Goal: Task Accomplishment & Management: Complete application form

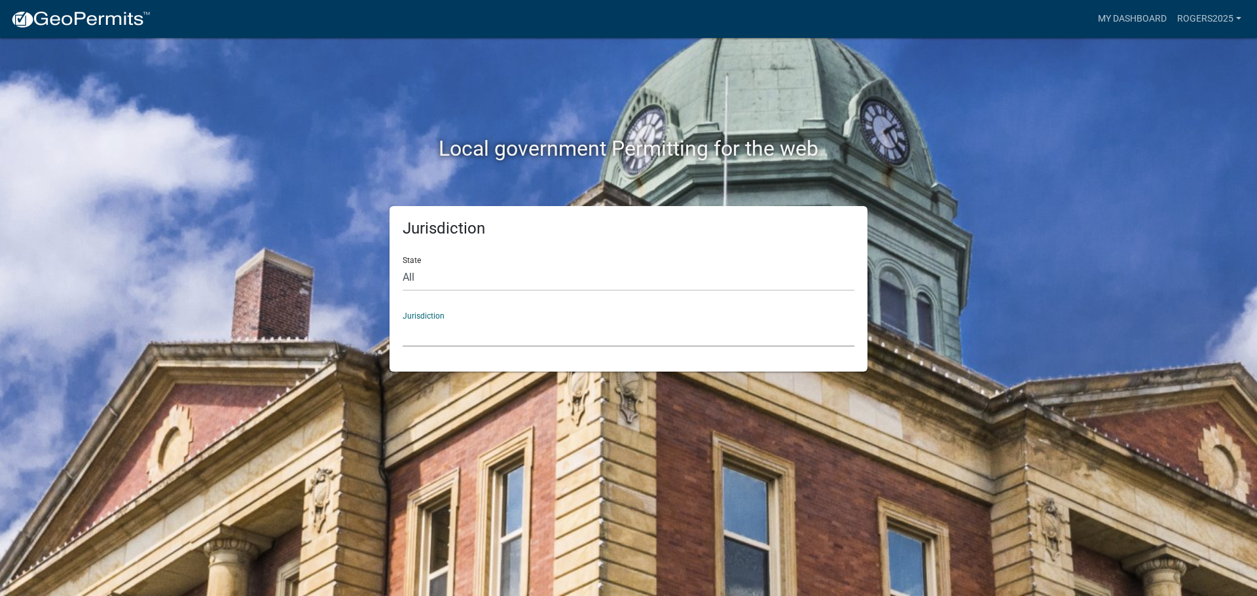
click at [405, 330] on select "[GEOGRAPHIC_DATA], [US_STATE] [GEOGRAPHIC_DATA], [US_STATE][PERSON_NAME][GEOGRA…" at bounding box center [629, 333] width 452 height 27
click at [496, 276] on select "All [US_STATE] [US_STATE] [US_STATE] [US_STATE] [US_STATE] [US_STATE] [US_STATE…" at bounding box center [629, 277] width 452 height 27
drag, startPoint x: 435, startPoint y: 256, endPoint x: 441, endPoint y: 269, distance: 14.1
click at [435, 256] on div "State All [US_STATE] [US_STATE] [US_STATE] [US_STATE] [US_STATE] [US_STATE] [US…" at bounding box center [629, 268] width 452 height 45
click at [443, 333] on select "[GEOGRAPHIC_DATA], [US_STATE] [GEOGRAPHIC_DATA], [US_STATE][PERSON_NAME][GEOGRA…" at bounding box center [629, 333] width 452 height 27
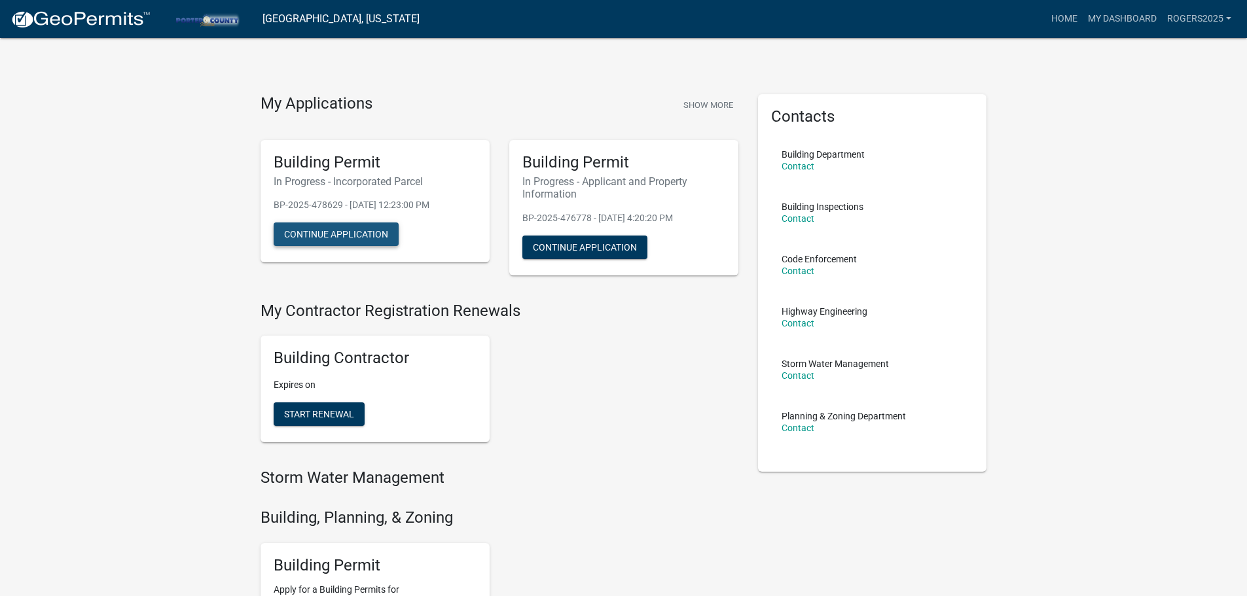
click at [383, 242] on button "Continue Application" at bounding box center [336, 235] width 125 height 24
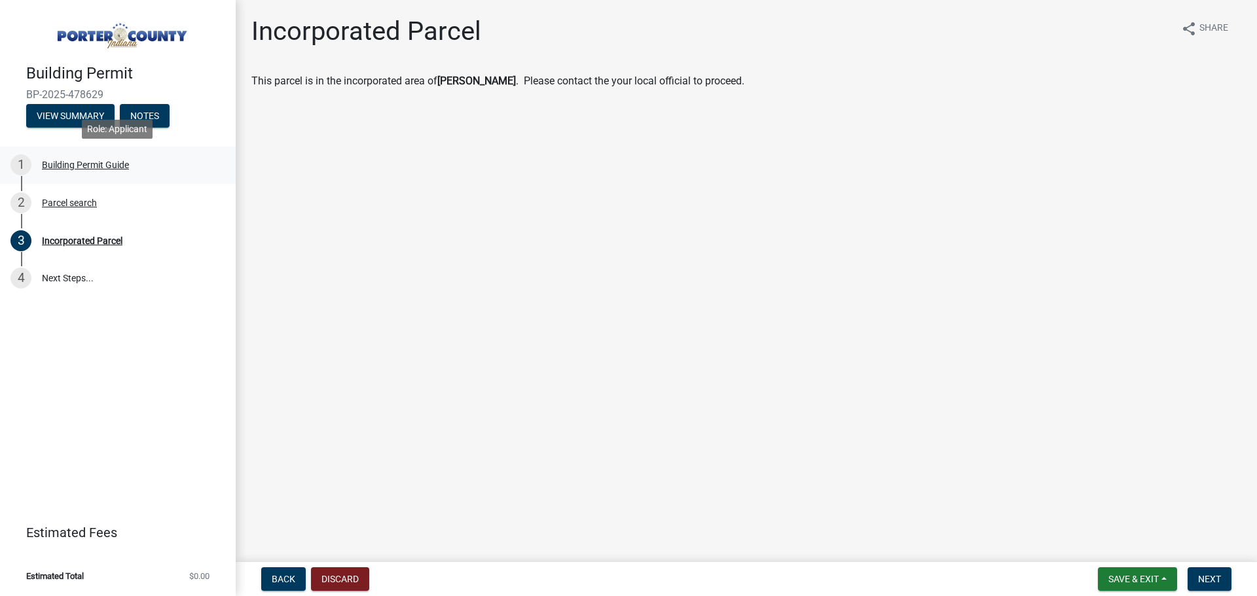
click at [132, 167] on div "1 Building Permit Guide" at bounding box center [112, 164] width 204 height 21
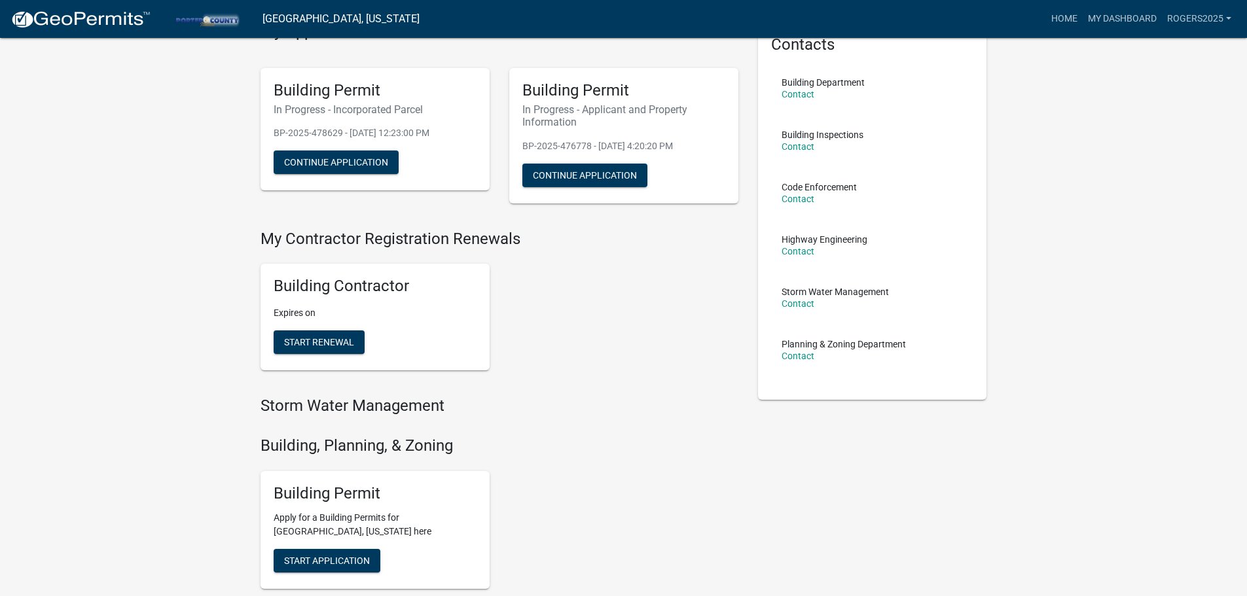
scroll to position [196, 0]
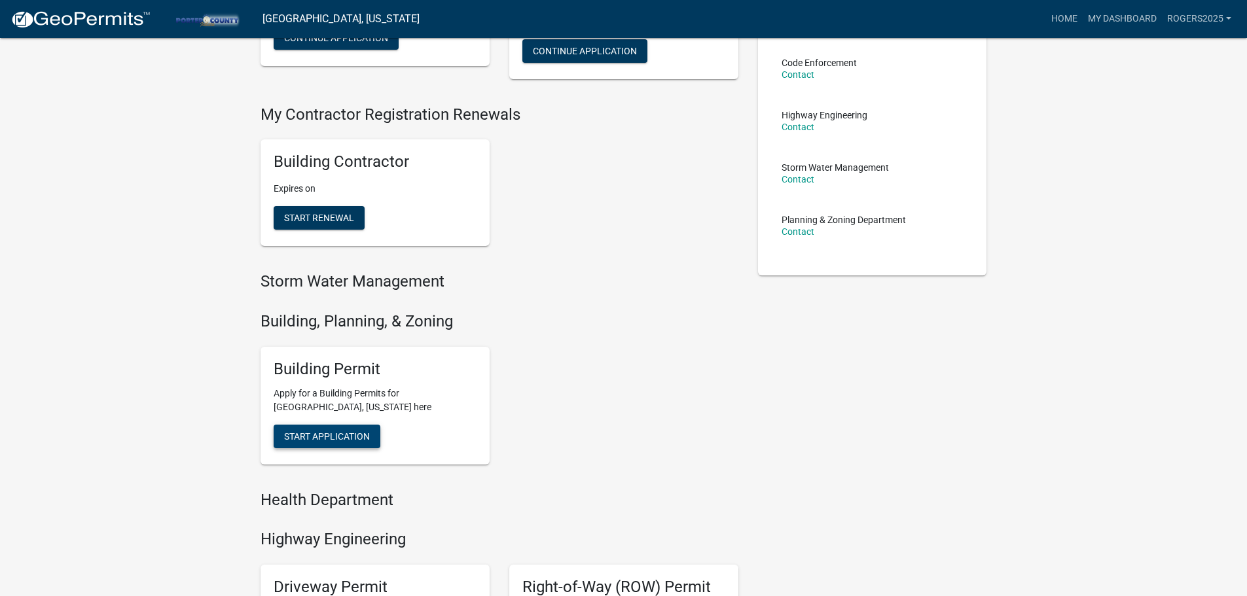
click at [348, 441] on span "Start Application" at bounding box center [327, 436] width 86 height 10
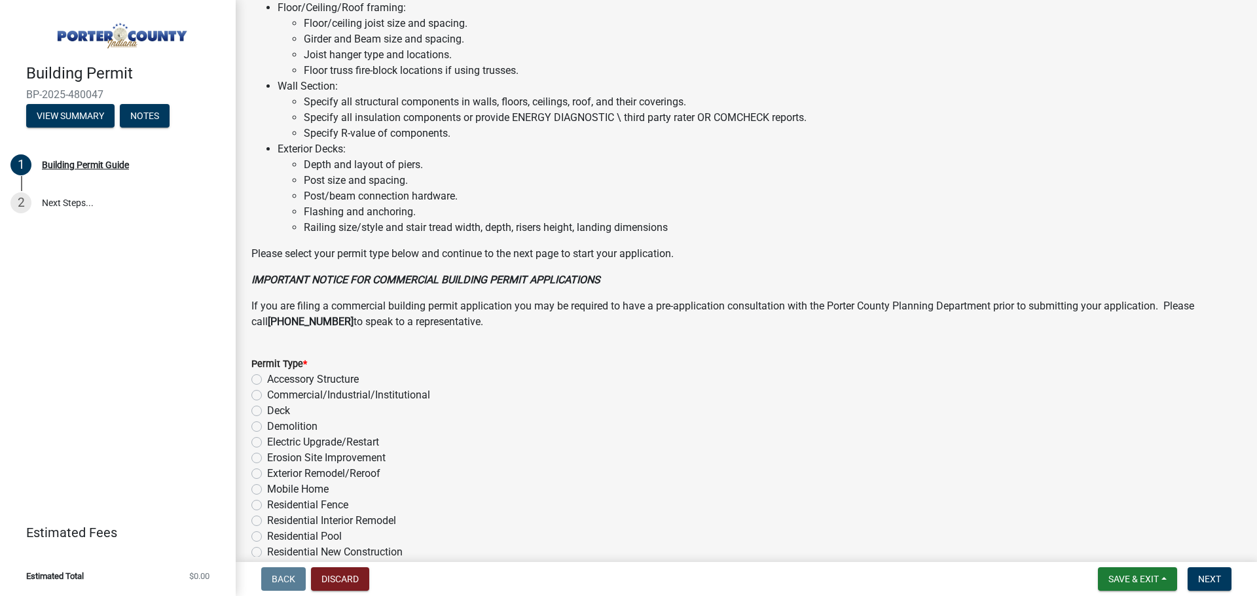
scroll to position [884, 0]
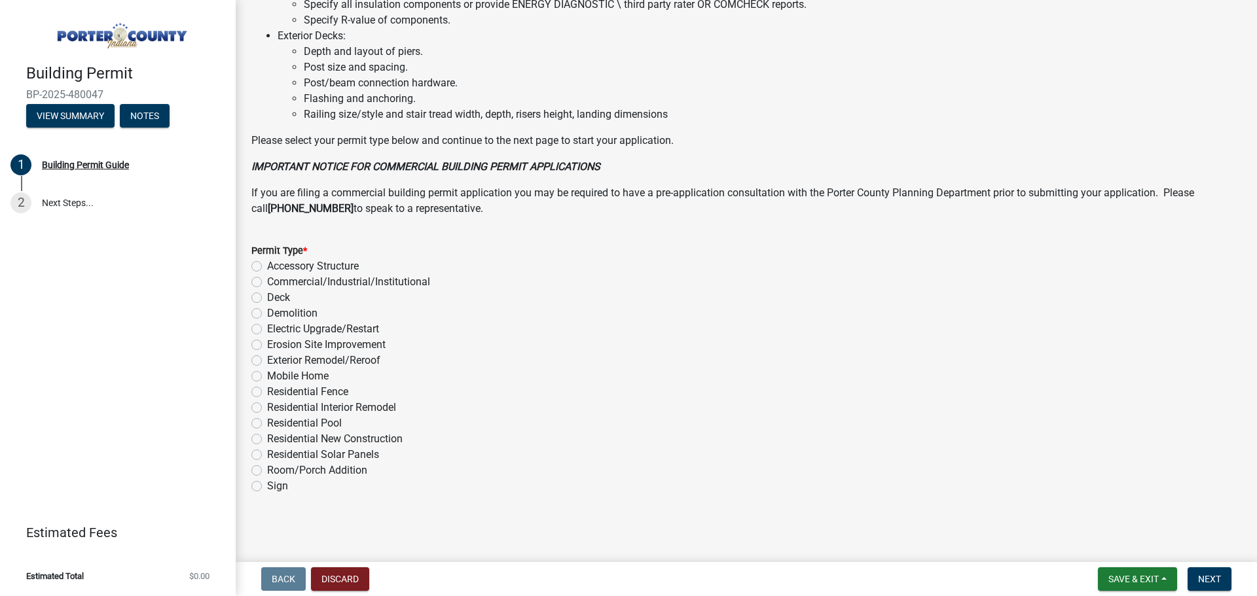
click at [352, 358] on label "Exterior Remodel/Reroof" at bounding box center [323, 361] width 113 height 16
click at [276, 358] on input "Exterior Remodel/Reroof" at bounding box center [271, 357] width 9 height 9
radio input "true"
click at [1217, 575] on span "Next" at bounding box center [1209, 579] width 23 height 10
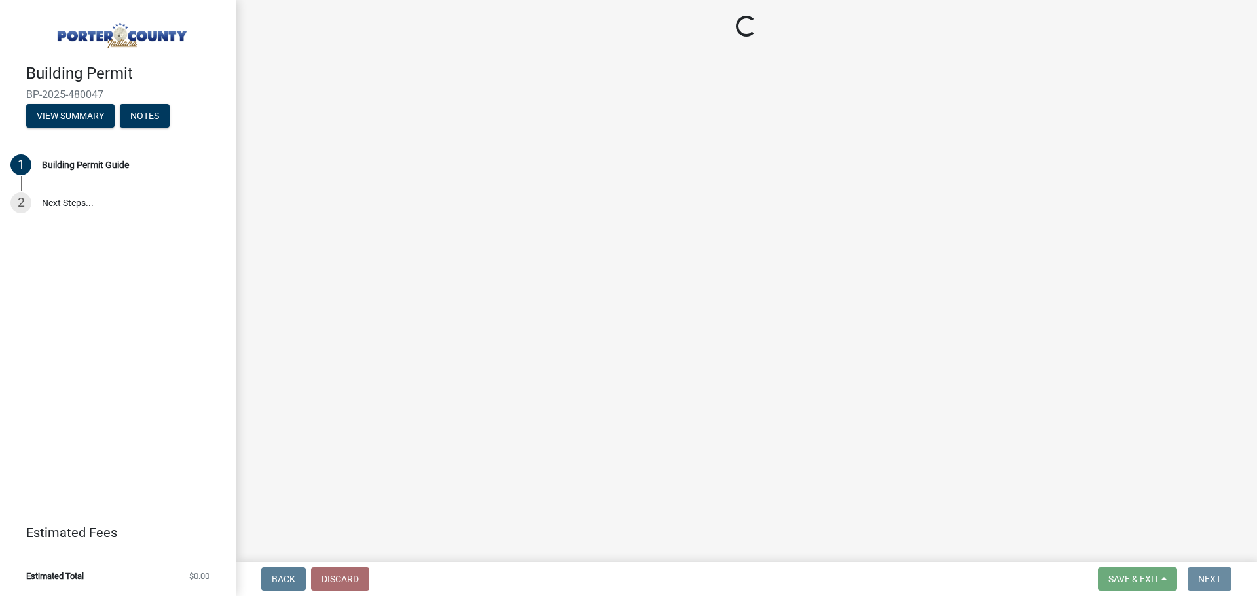
scroll to position [0, 0]
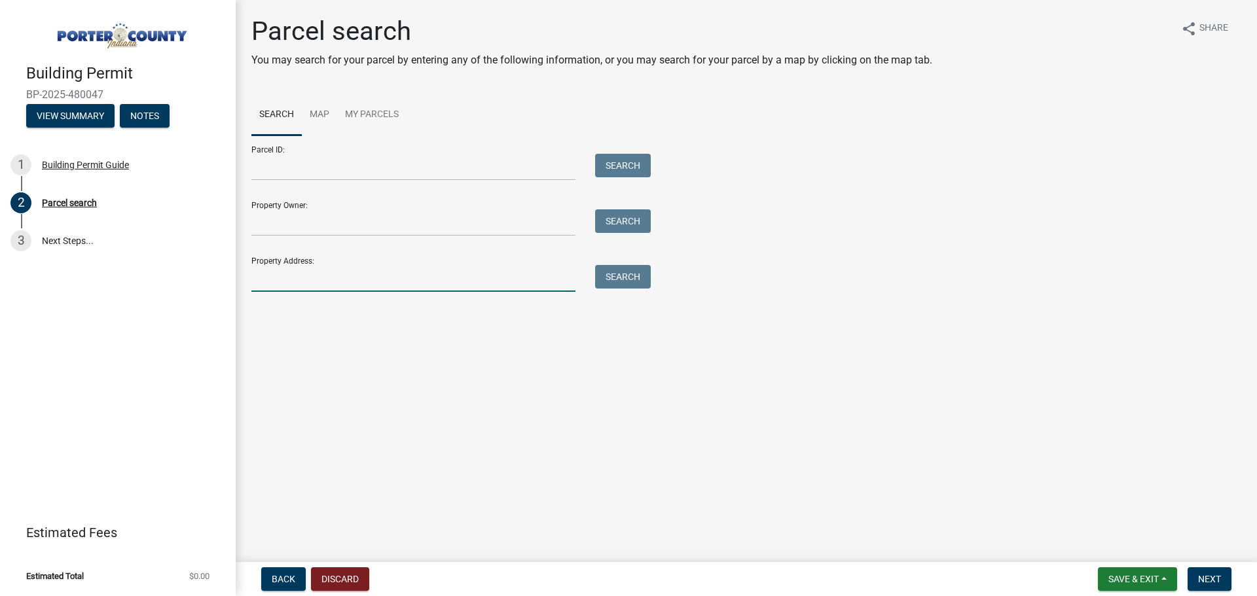
click at [316, 277] on input "Property Address:" at bounding box center [413, 278] width 324 height 27
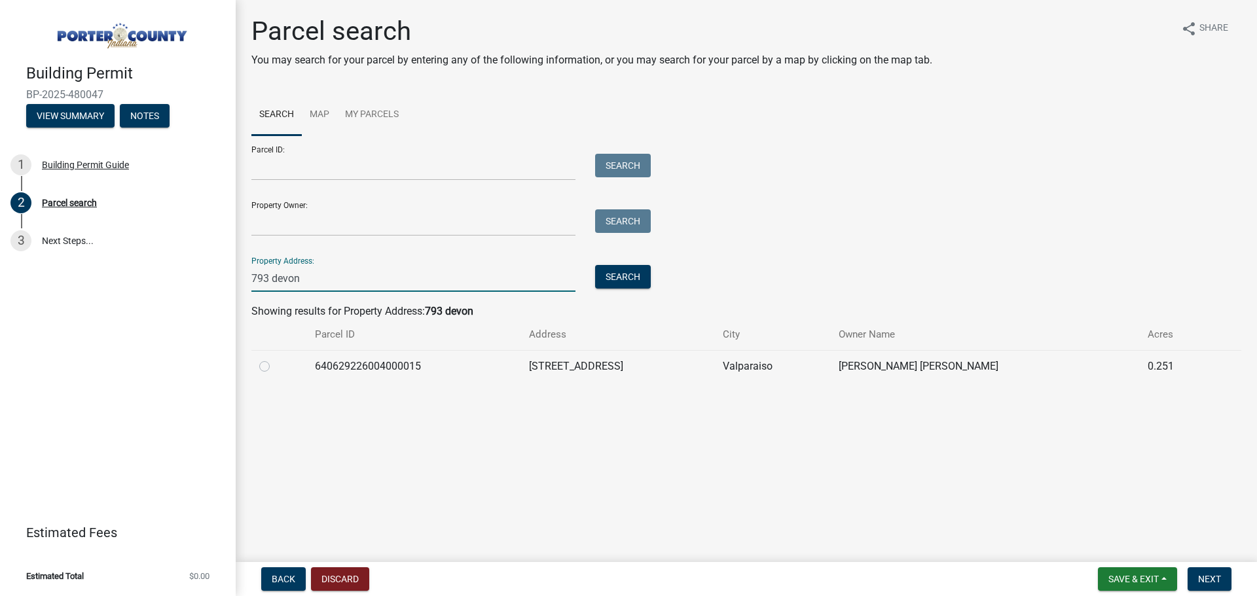
type input "793 devon"
click at [266, 372] on div at bounding box center [279, 367] width 40 height 16
click at [275, 359] on label at bounding box center [275, 359] width 0 height 0
click at [275, 367] on input "radio" at bounding box center [279, 363] width 9 height 9
radio input "true"
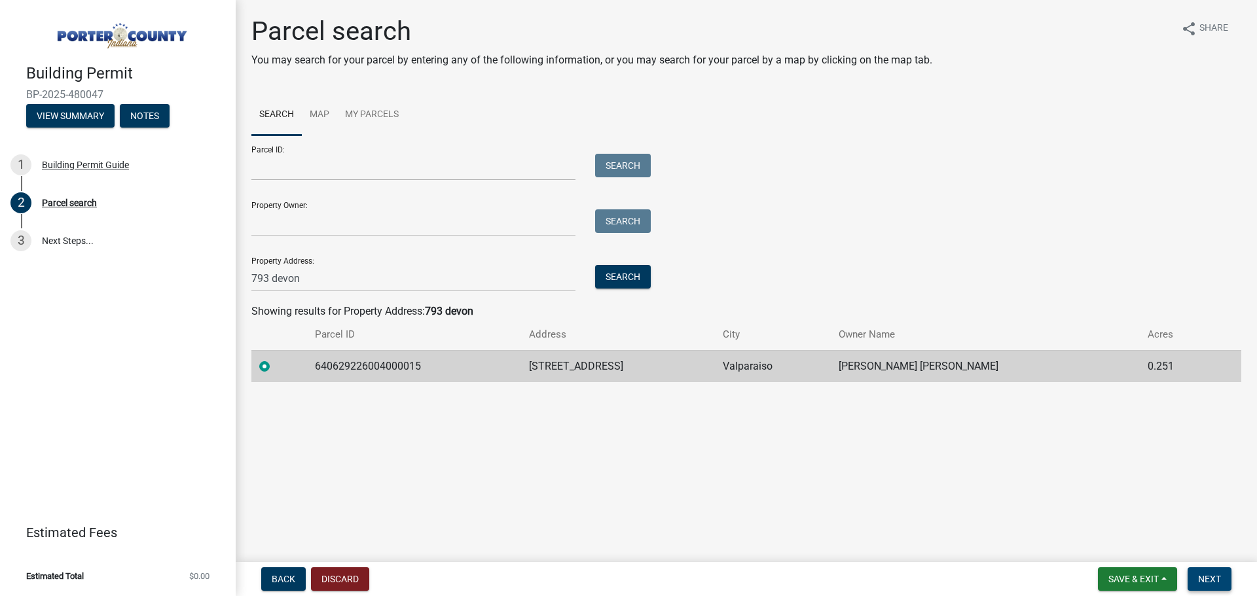
click at [1197, 583] on button "Next" at bounding box center [1209, 580] width 44 height 24
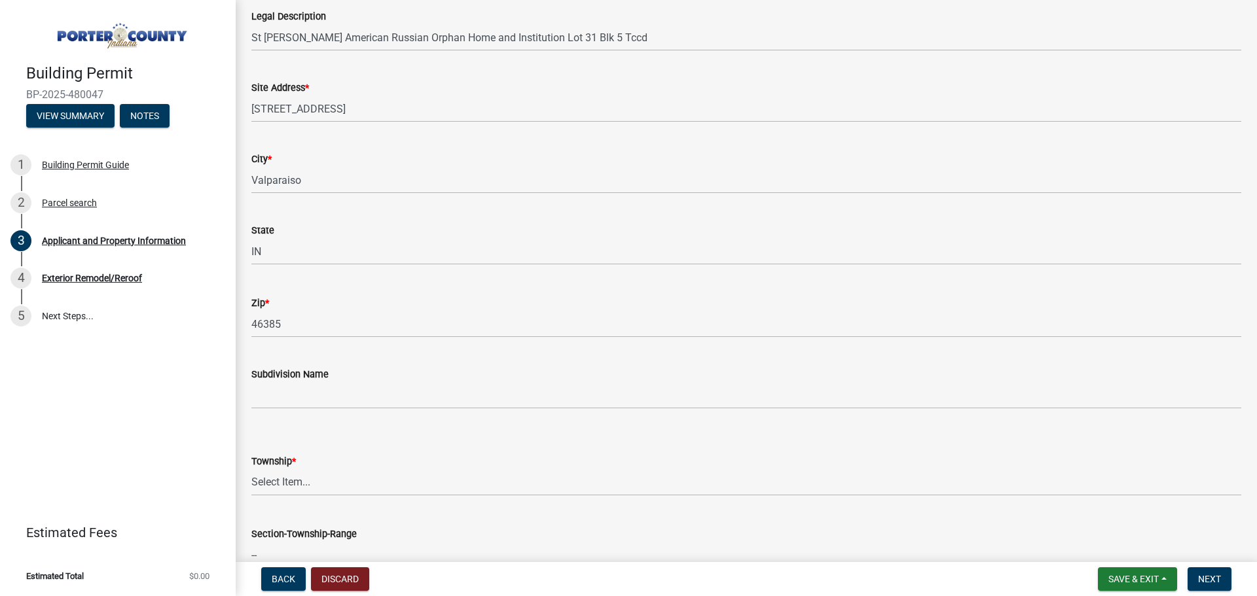
scroll to position [327, 0]
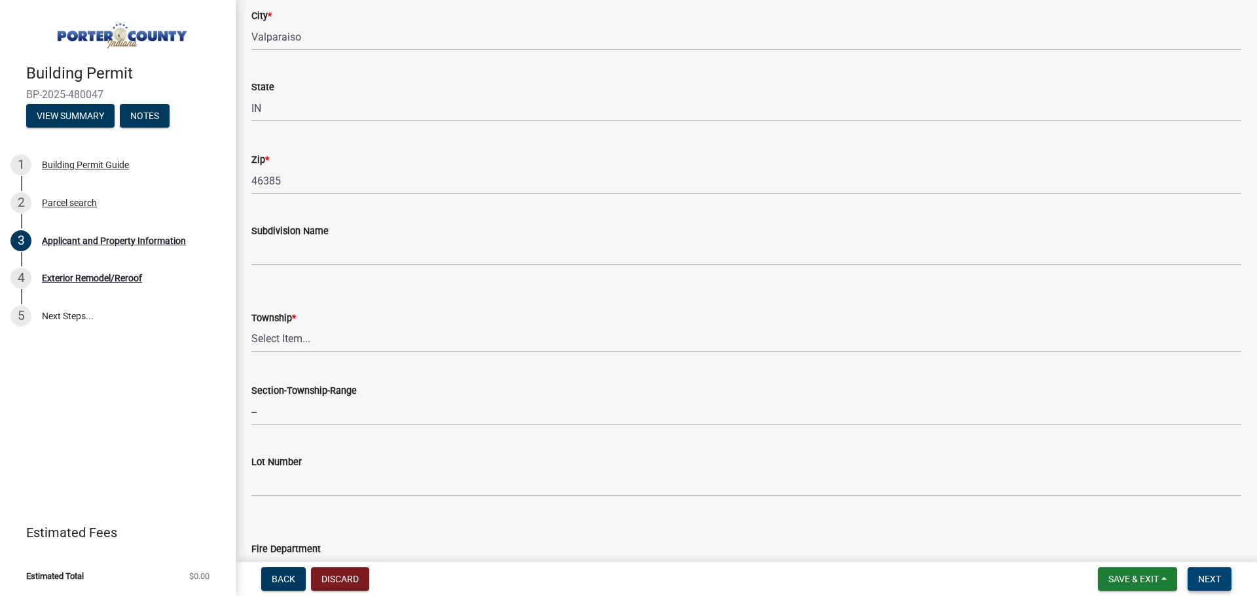
click at [1217, 583] on span "Next" at bounding box center [1209, 579] width 23 height 10
click at [316, 334] on select "Select Item... [PERSON_NAME][GEOGRAPHIC_DATA] [PERSON_NAME][GEOGRAPHIC_DATA] [G…" at bounding box center [746, 339] width 990 height 27
click at [251, 326] on select "Select Item... [PERSON_NAME][GEOGRAPHIC_DATA] [PERSON_NAME][GEOGRAPHIC_DATA] [G…" at bounding box center [746, 339] width 990 height 27
select select "eebc071e-620a-4db8-83e9-cb6b194c67e9"
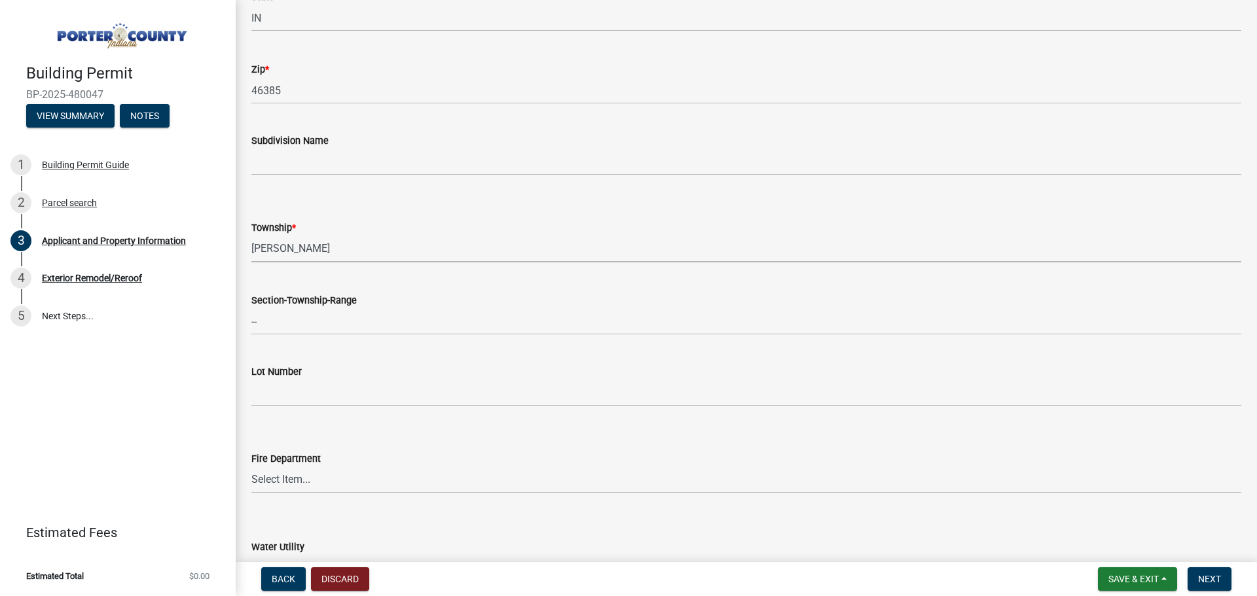
scroll to position [589, 0]
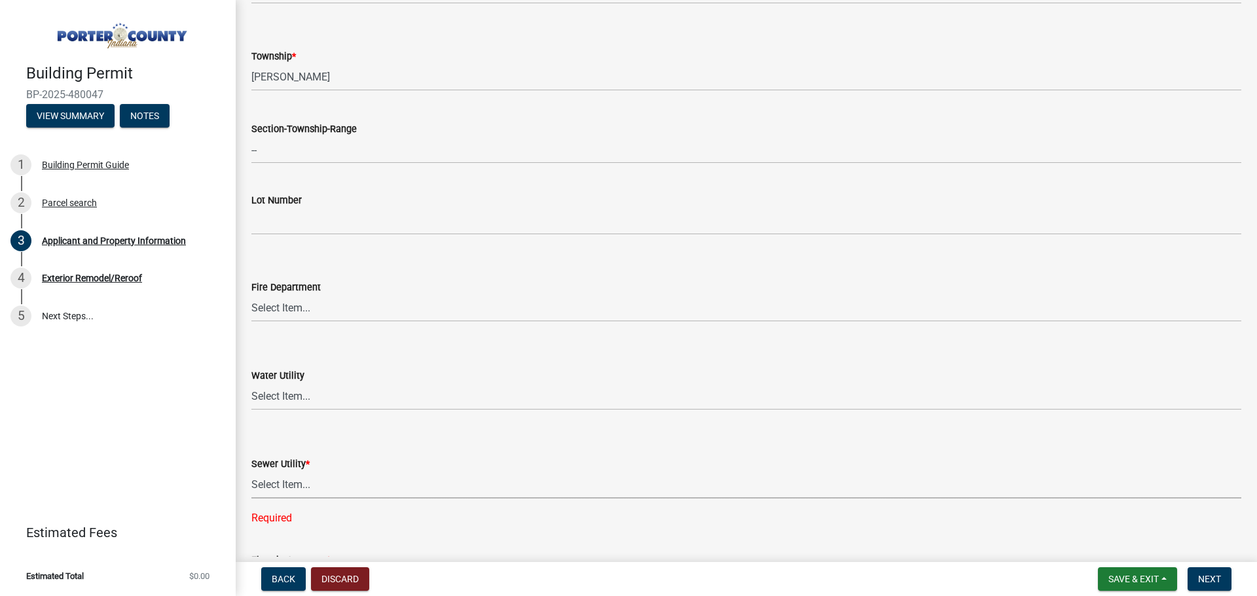
click at [337, 482] on select "Select Item... Aqua [US_STATE] Inc Damon Run Falling Waters Lake Eliza - LEACD …" at bounding box center [746, 485] width 990 height 27
click at [251, 472] on select "Select Item... Aqua [US_STATE] Inc Damon Run Falling Waters Lake Eliza - LEACD …" at bounding box center [746, 485] width 990 height 27
select select "c796f995-08fe-487b-a20e-70ab553361d3"
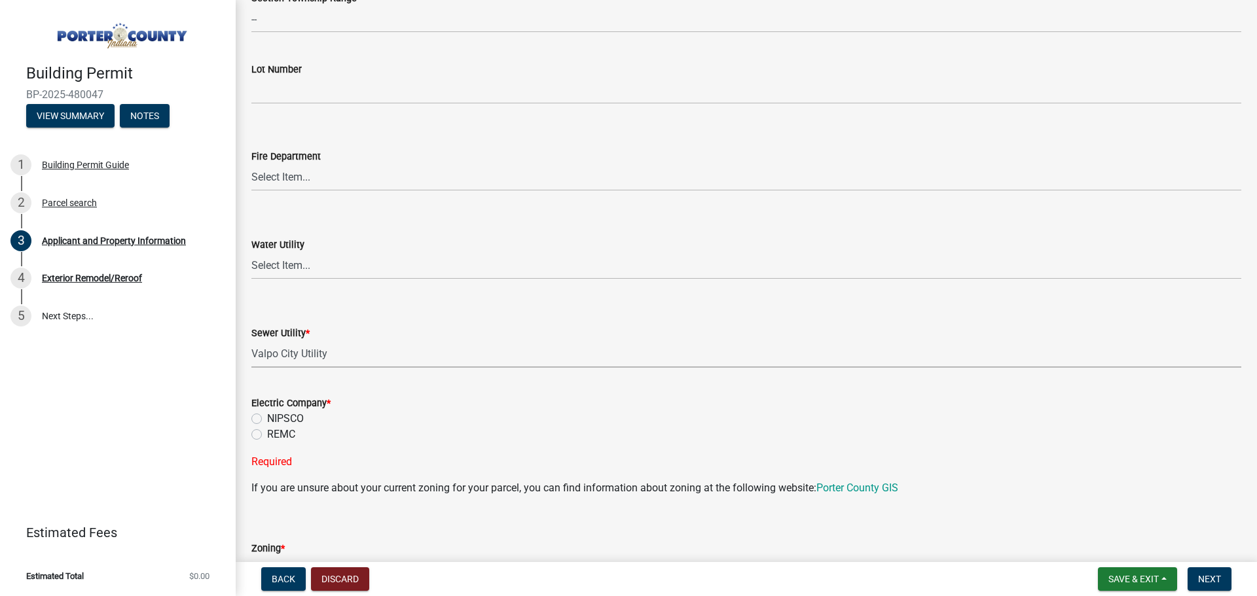
scroll to position [851, 0]
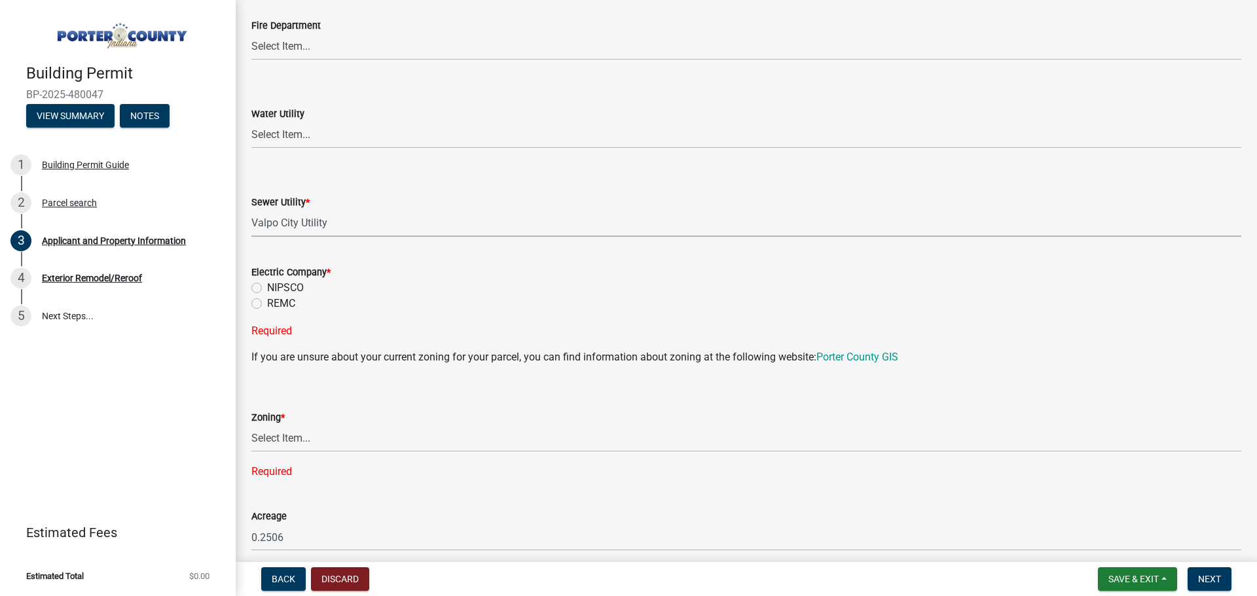
click at [289, 291] on label "NIPSCO" at bounding box center [285, 288] width 37 height 16
click at [276, 289] on input "NIPSCO" at bounding box center [271, 284] width 9 height 9
radio input "true"
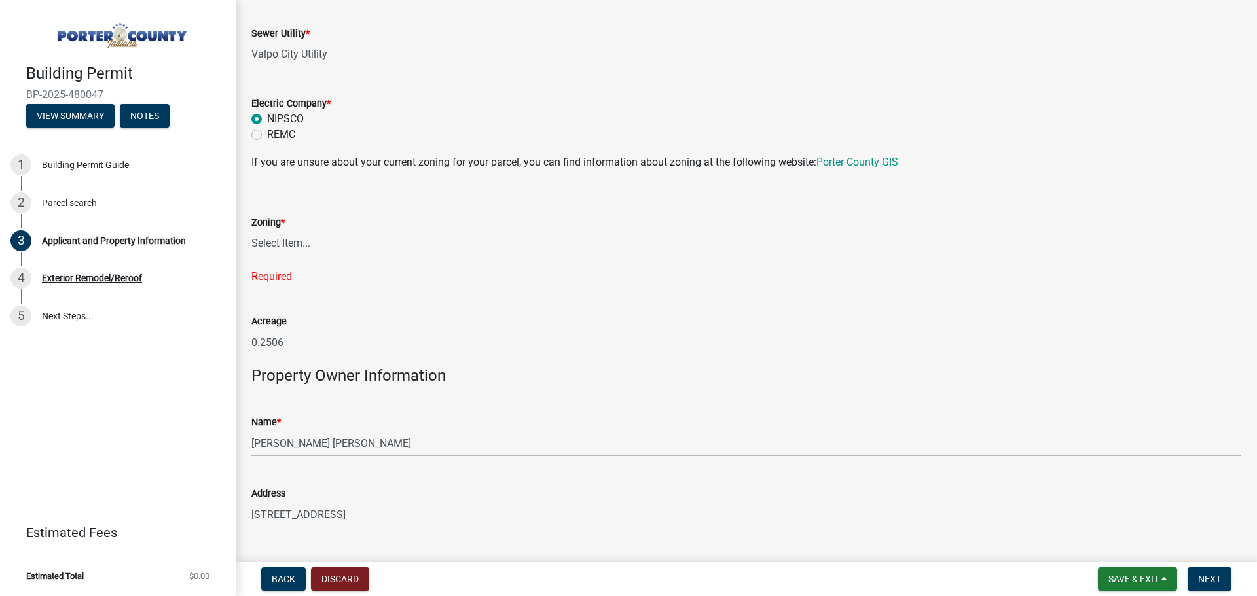
scroll to position [1113, 0]
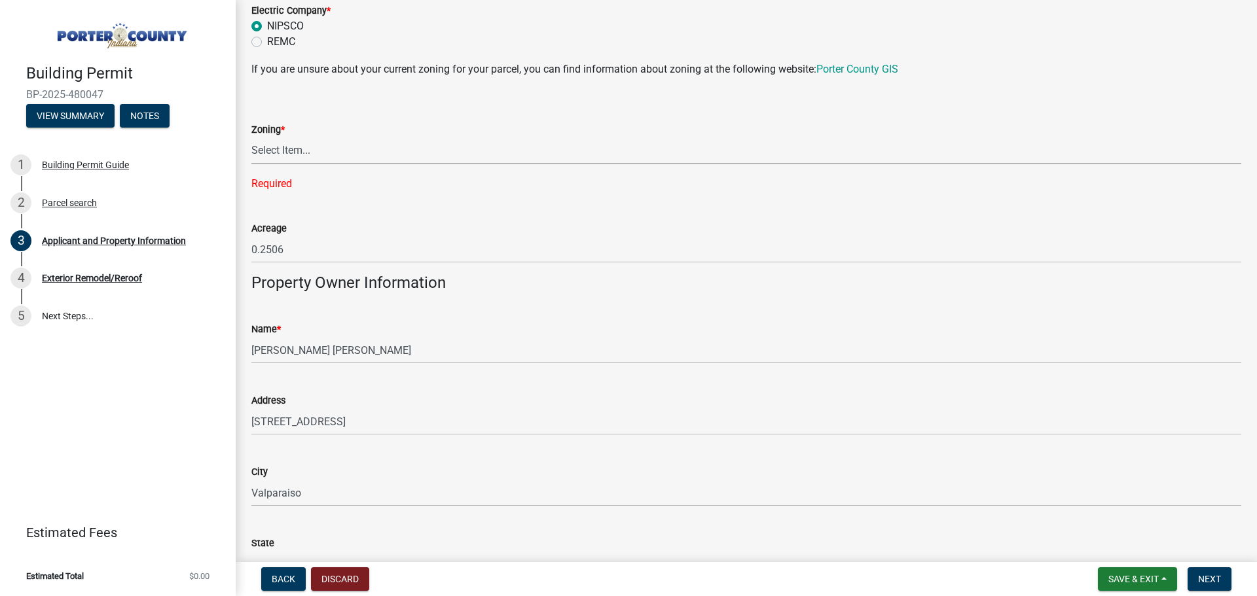
click at [367, 159] on select "Select Item... A1 A2 CH CM CN I1 I2 I3 IN MP OT P1 P2 PUD R1 R2 R3 R4 RL RR" at bounding box center [746, 150] width 990 height 27
click at [251, 137] on select "Select Item... A1 A2 CH CM CN I1 I2 I3 IN MP OT P1 P2 PUD R1 R2 R3 R4 RL RR" at bounding box center [746, 150] width 990 height 27
select select "057d1b17-67c2-47c5-a44d-cb3b63b0c57a"
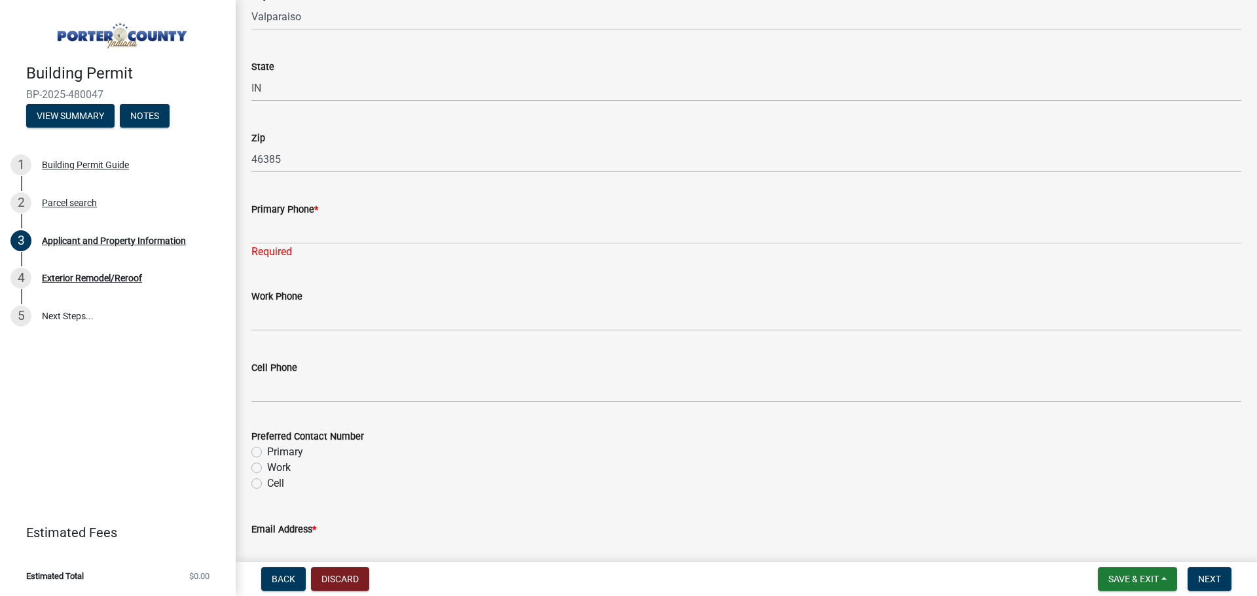
scroll to position [1571, 0]
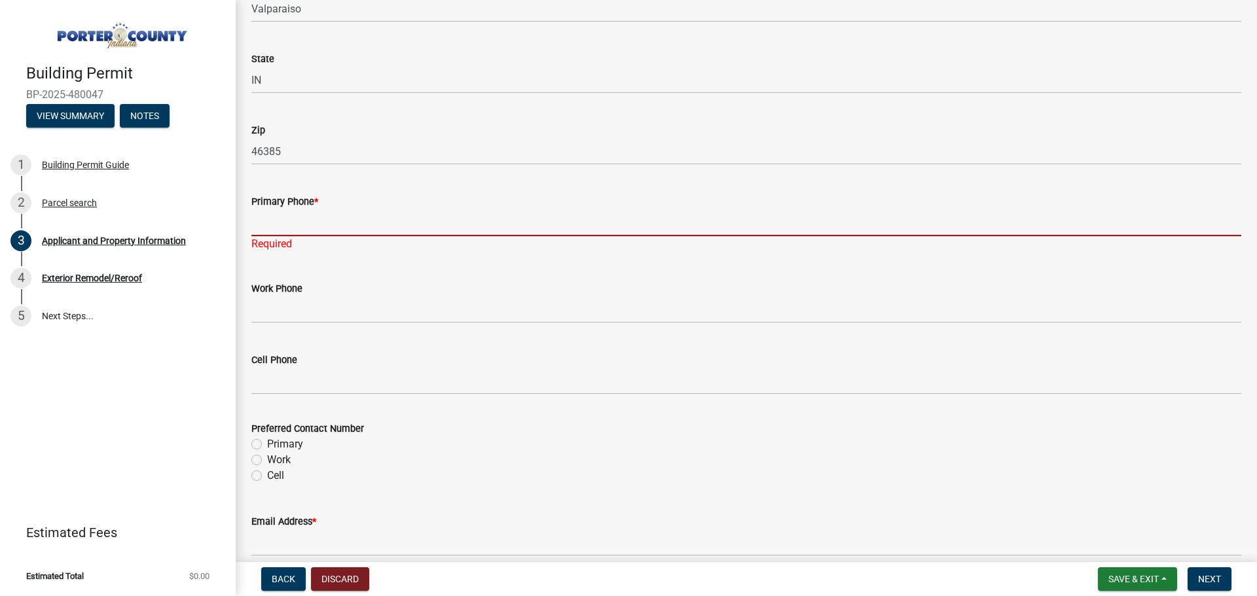
click at [302, 222] on input "Primary Phone *" at bounding box center [746, 222] width 990 height 27
click at [267, 219] on input "Primary Phone *" at bounding box center [746, 222] width 990 height 27
paste input "2197751878"
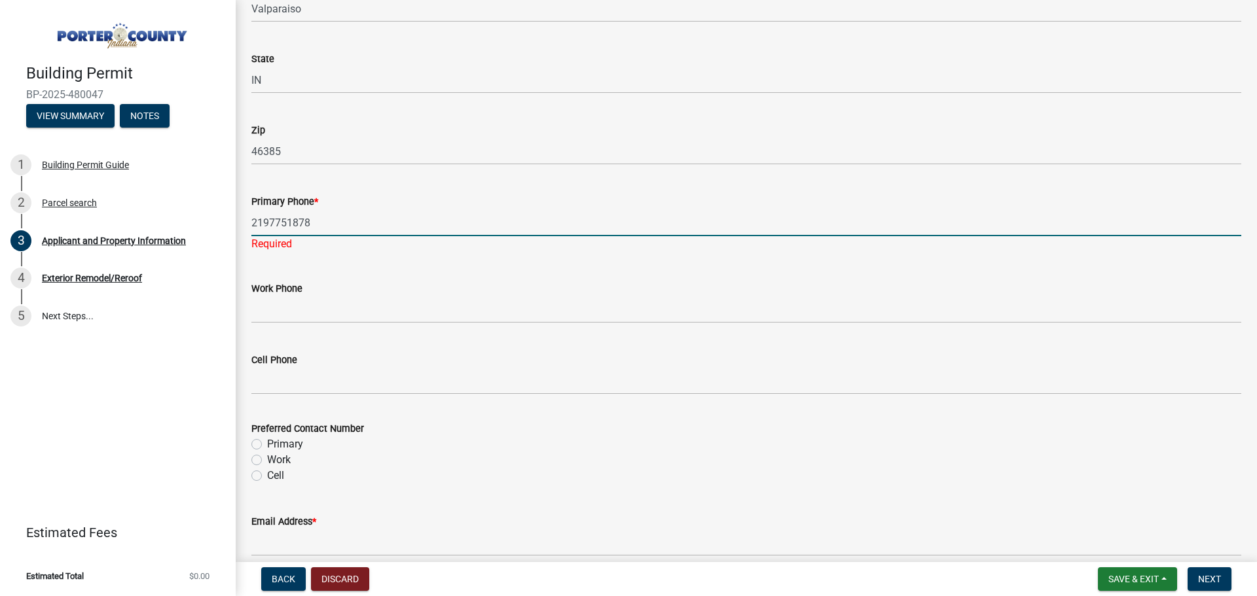
scroll to position [1833, 0]
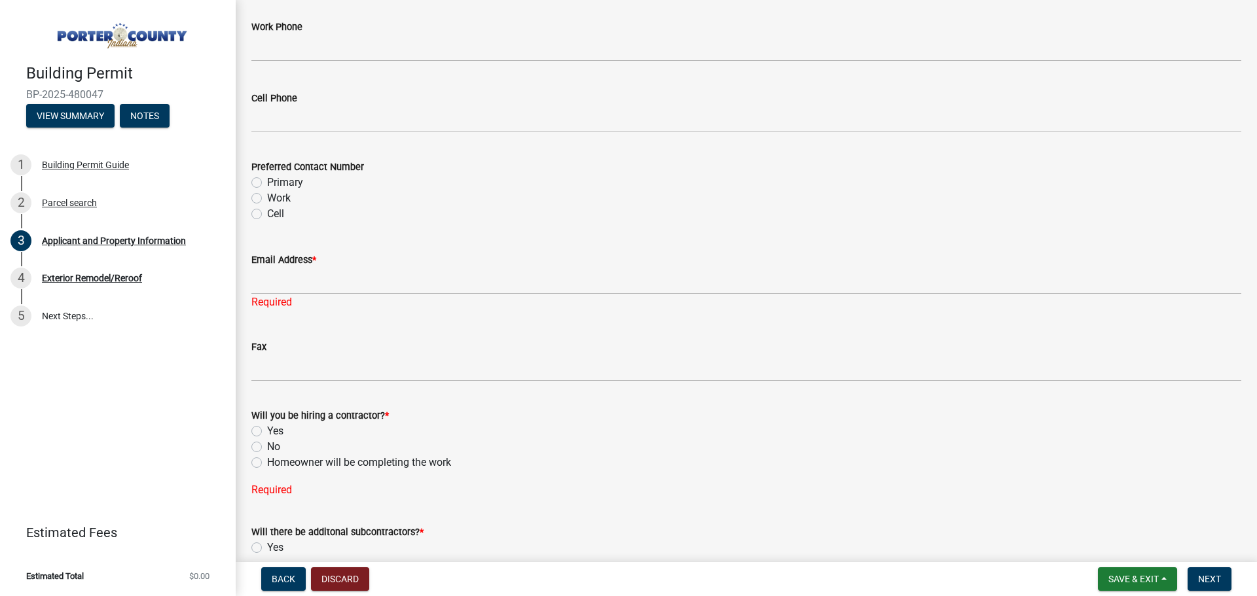
type input "2197751878"
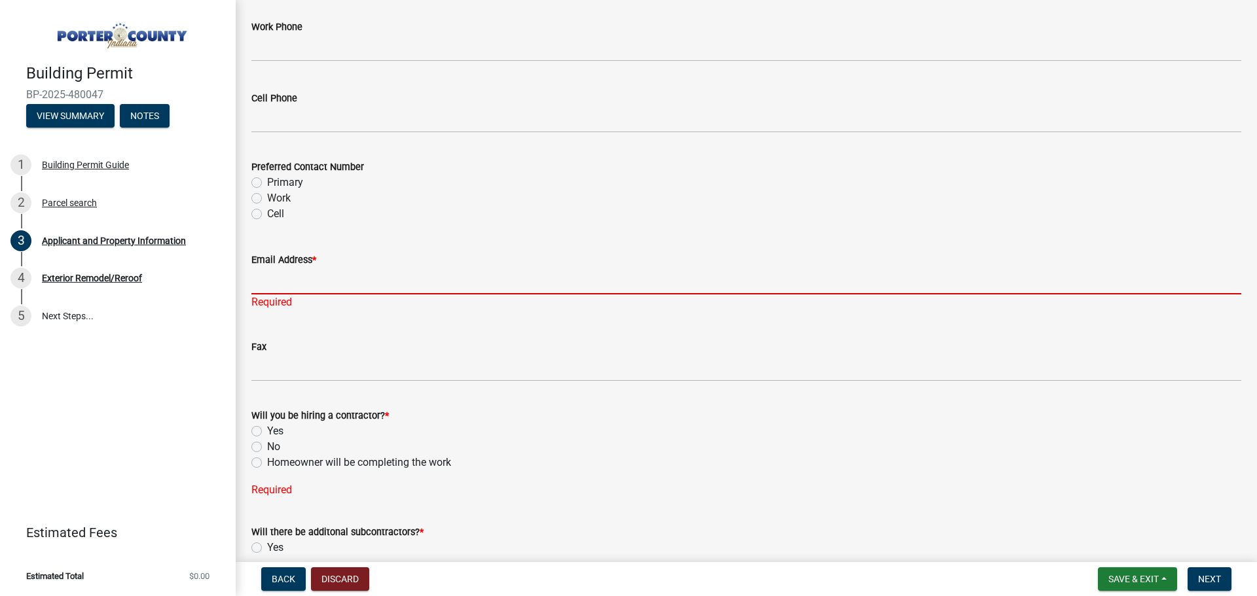
click at [278, 279] on div "Email Address * Required" at bounding box center [746, 272] width 990 height 77
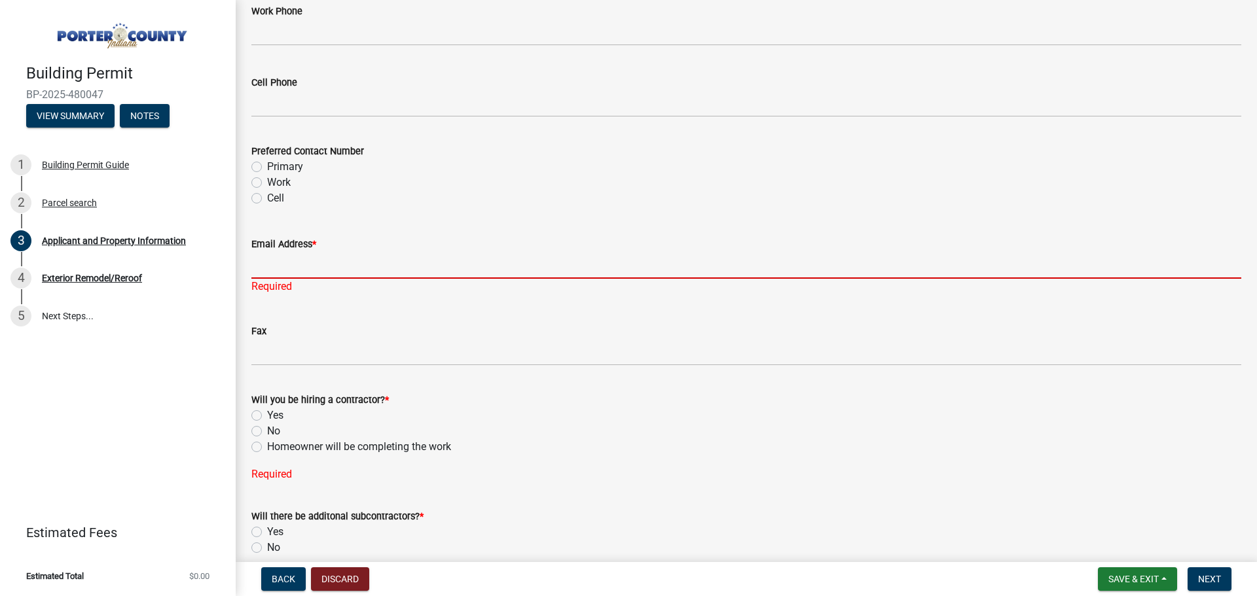
paste input "[EMAIL_ADDRESS][DOMAIN_NAME]"
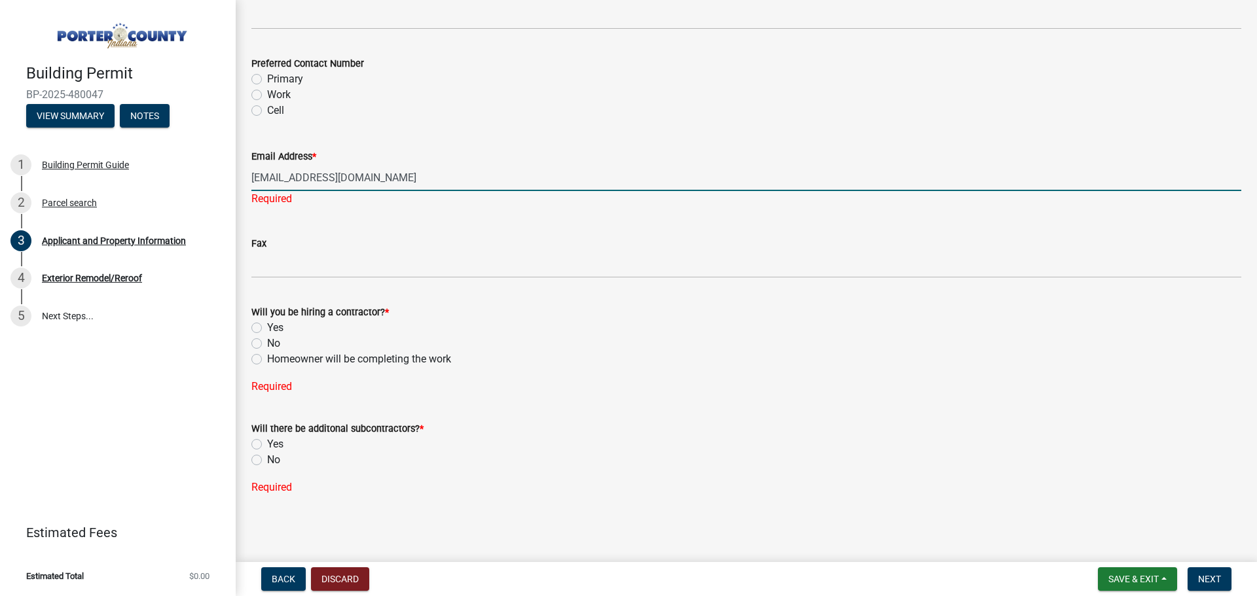
type input "[EMAIL_ADDRESS][DOMAIN_NAME]"
click at [277, 326] on label "Yes" at bounding box center [275, 328] width 16 height 16
click at [276, 326] on input "Yes" at bounding box center [271, 324] width 9 height 9
radio input "true"
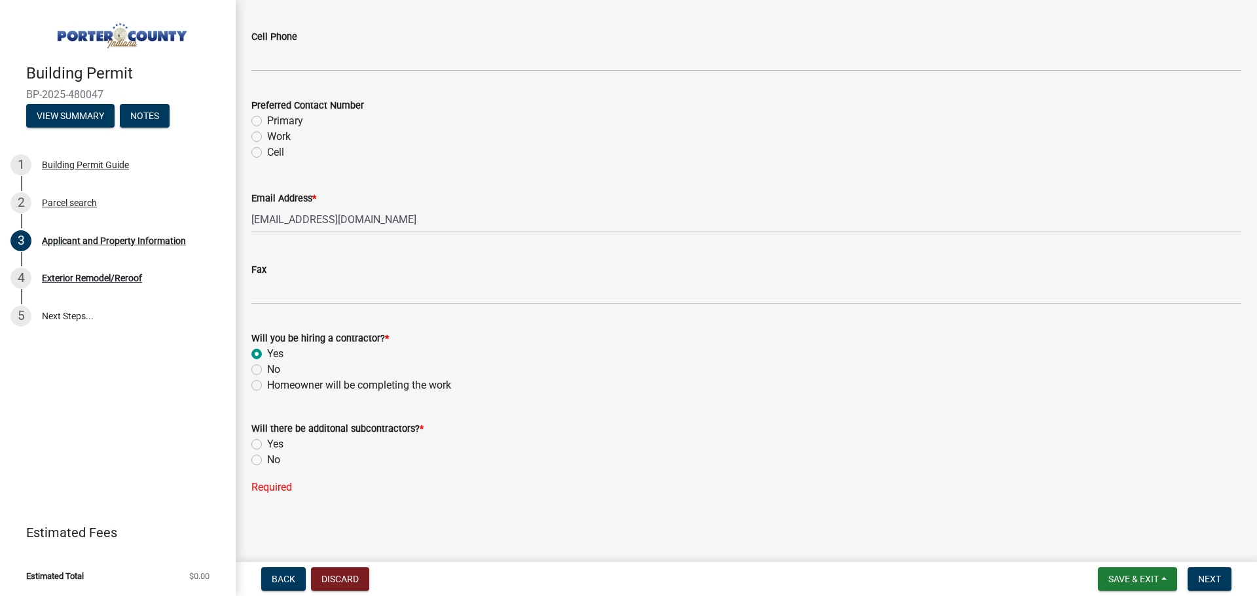
click at [273, 454] on label "No" at bounding box center [273, 460] width 13 height 16
click at [273, 454] on input "No" at bounding box center [271, 456] width 9 height 9
radio input "true"
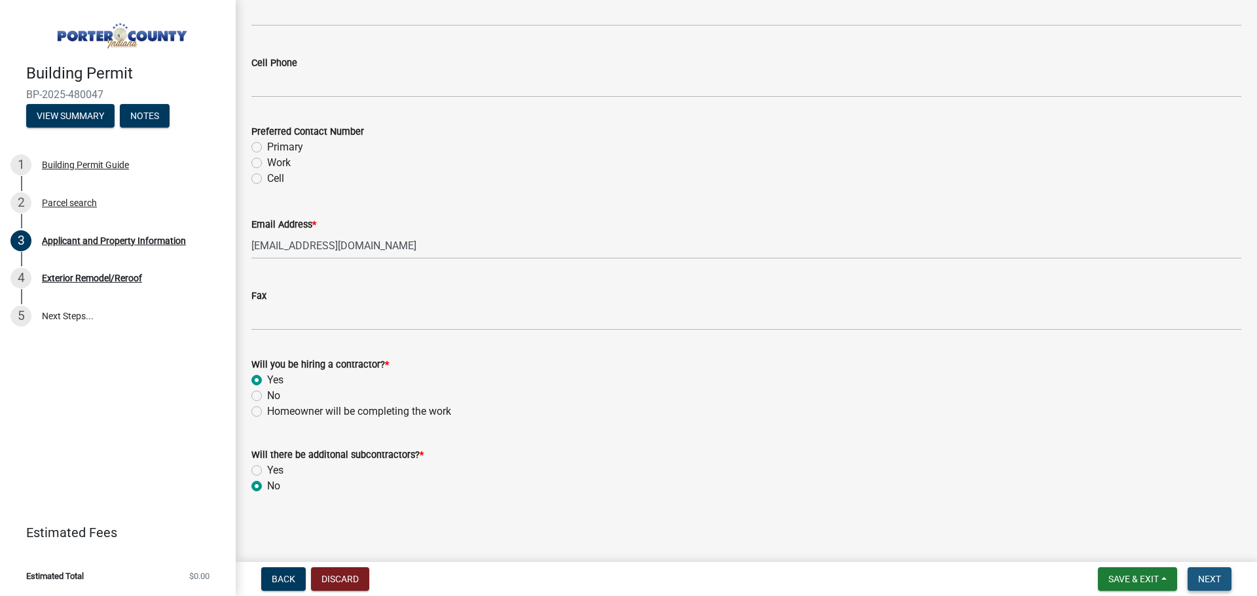
click at [1203, 572] on button "Next" at bounding box center [1209, 580] width 44 height 24
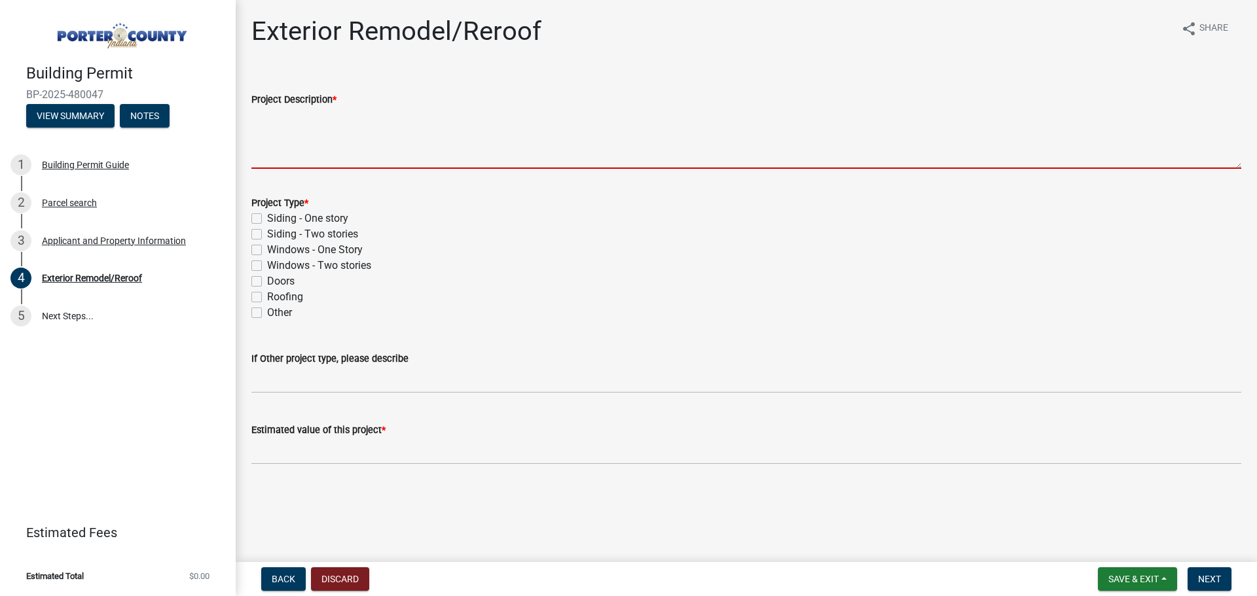
click at [323, 139] on textarea "Project Description *" at bounding box center [746, 138] width 990 height 62
paste textarea "Install White Drip Edge-HAM Install White Drip Edge 211.00 Install Eave Ice Gua…"
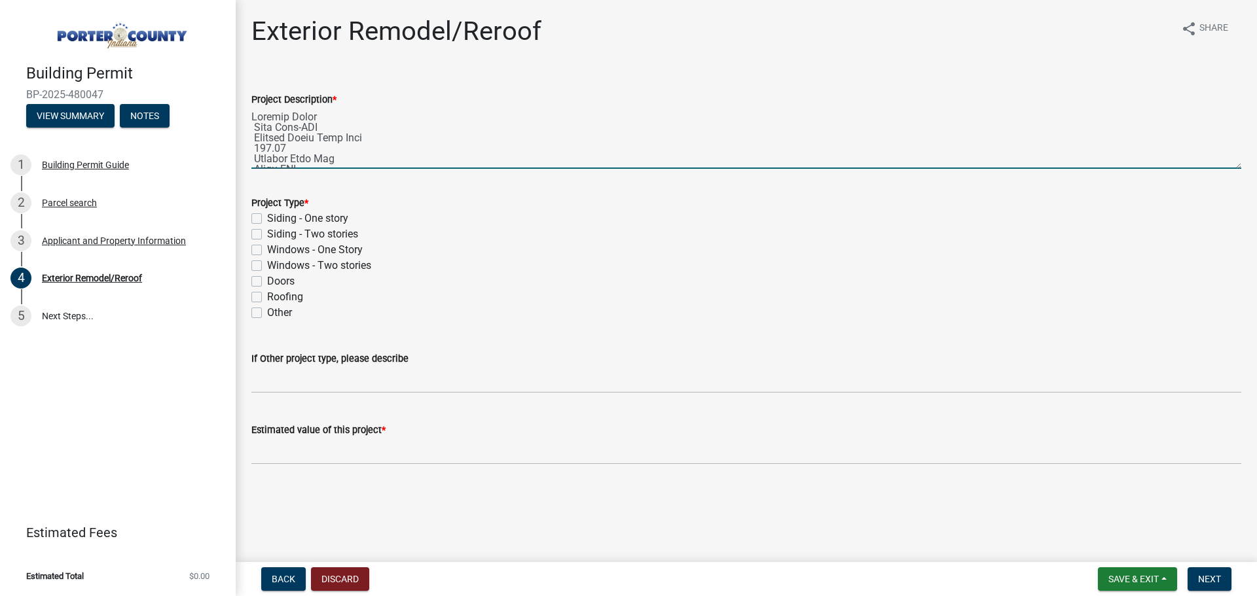
scroll to position [551, 0]
type textarea "Install White Drip Edge-HAM Install White Drip Edge 211.00 Install Eave Ice Gua…"
click at [291, 300] on label "Roofing" at bounding box center [285, 297] width 36 height 16
click at [276, 298] on input "Roofing" at bounding box center [271, 293] width 9 height 9
checkbox input "true"
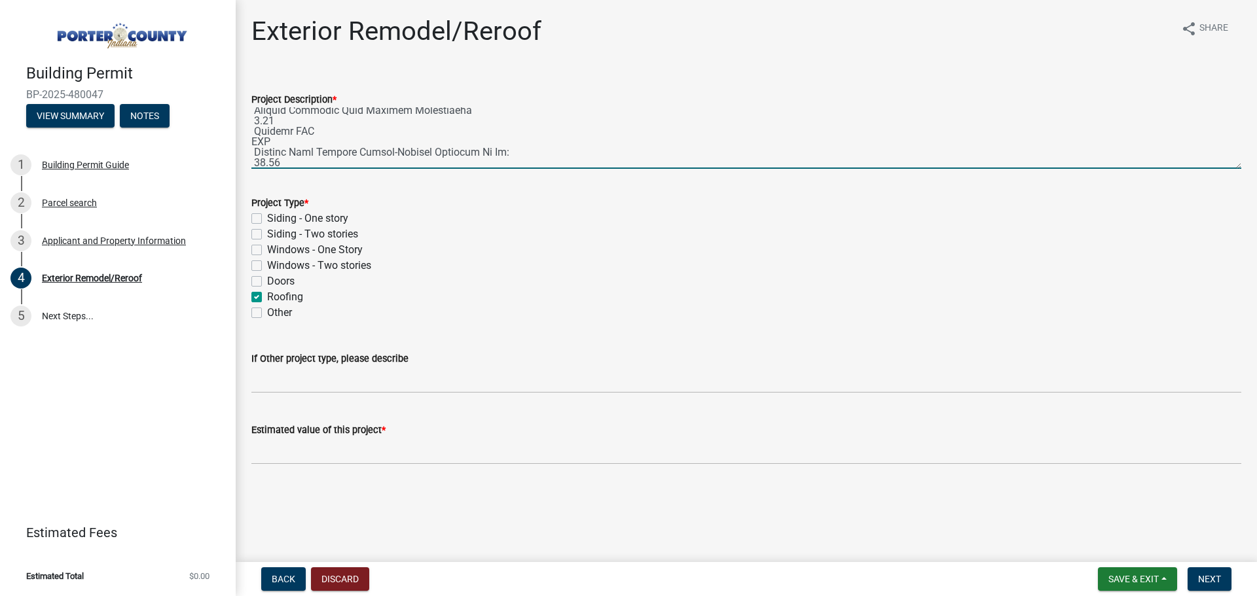
checkbox input "false"
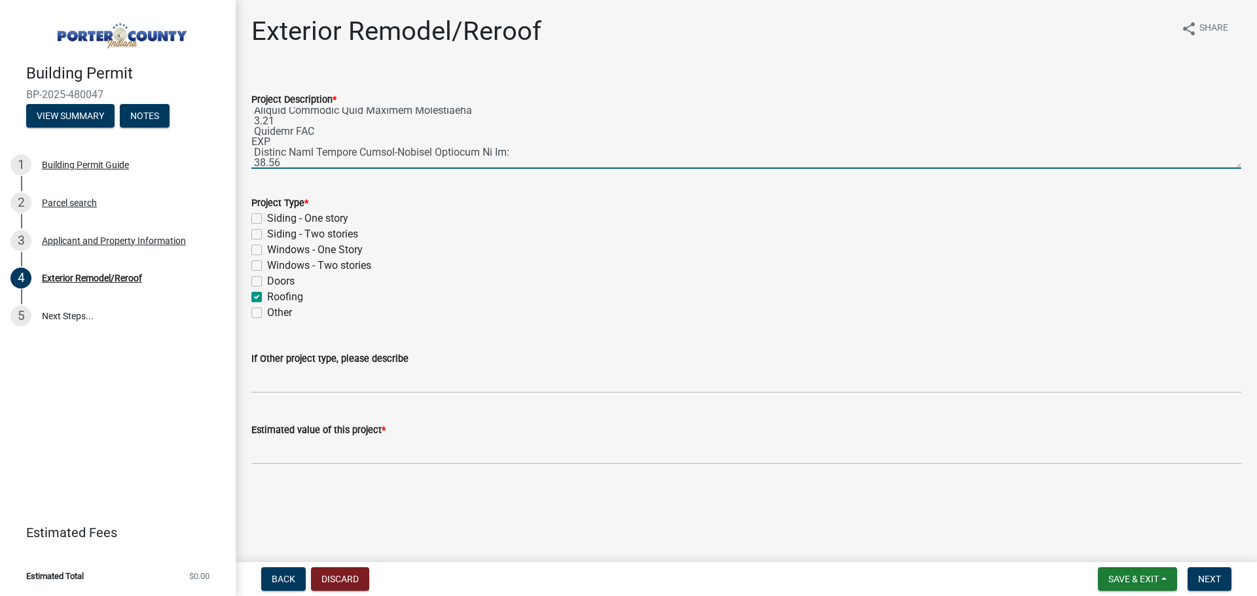
checkbox input "true"
checkbox input "false"
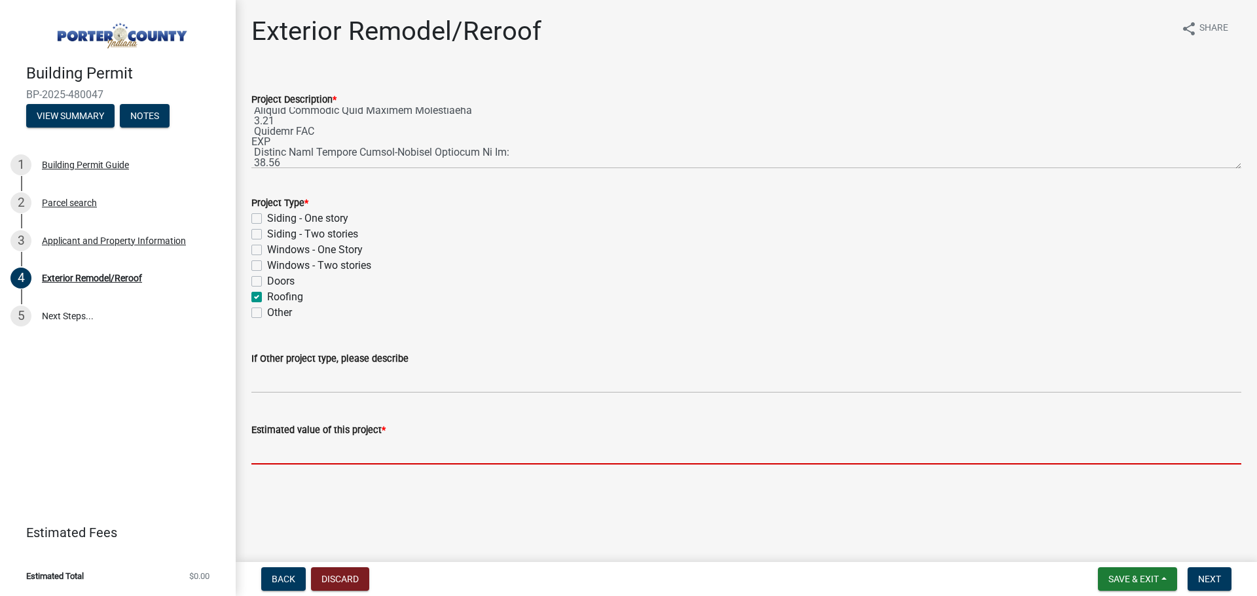
click at [298, 450] on input "text" at bounding box center [746, 451] width 990 height 27
click at [276, 452] on input "text" at bounding box center [746, 451] width 990 height 27
paste input "$45,630.00"
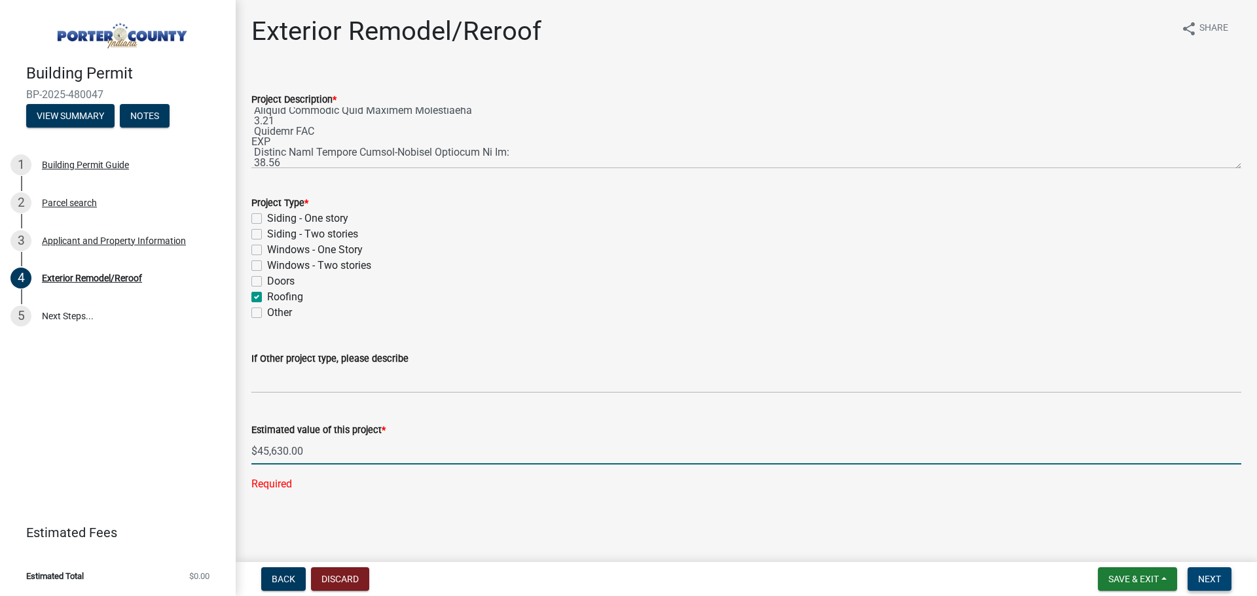
type input "45630"
click at [1204, 574] on span "Next" at bounding box center [1209, 579] width 23 height 10
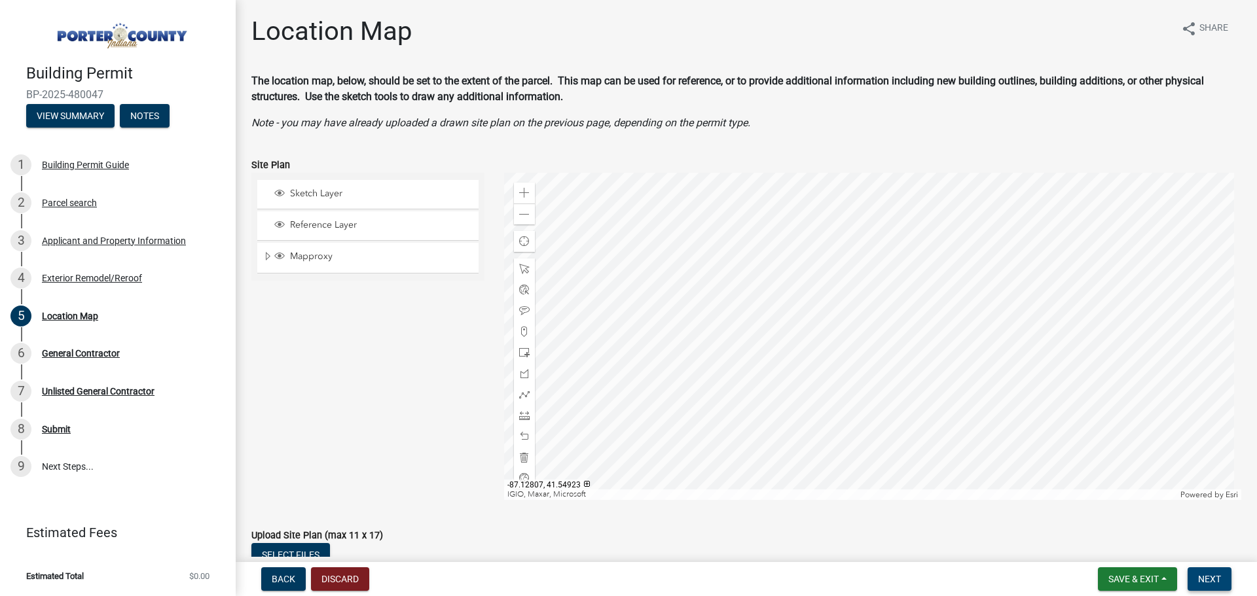
click at [1221, 574] on span "Next" at bounding box center [1209, 579] width 23 height 10
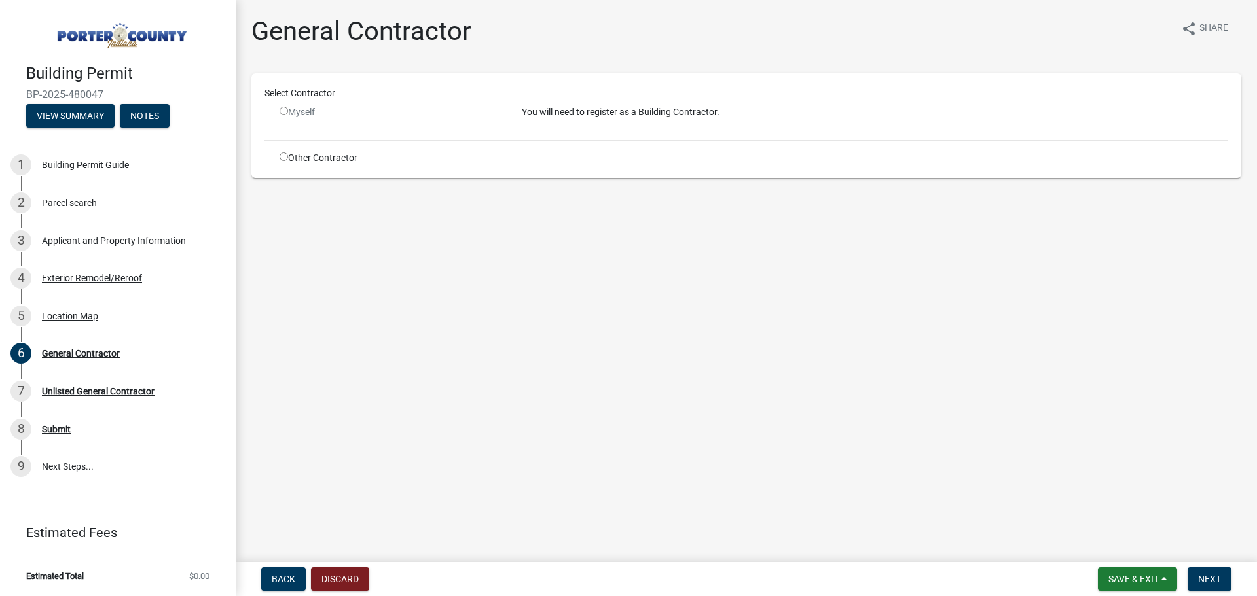
click at [303, 114] on div "Myself" at bounding box center [390, 112] width 223 height 14
click at [1208, 569] on button "Next" at bounding box center [1209, 580] width 44 height 24
click at [346, 158] on div "Other Contractor" at bounding box center [391, 158] width 242 height 14
click at [283, 160] on input "radio" at bounding box center [283, 157] width 9 height 9
radio input "true"
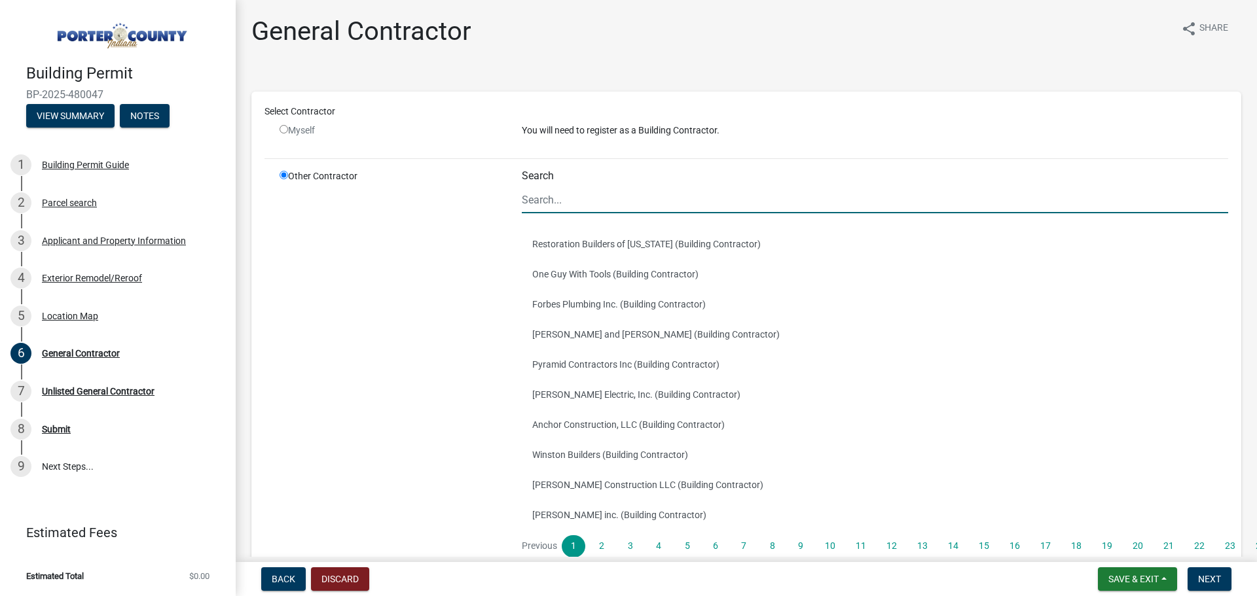
click at [563, 204] on input "Search" at bounding box center [875, 200] width 706 height 27
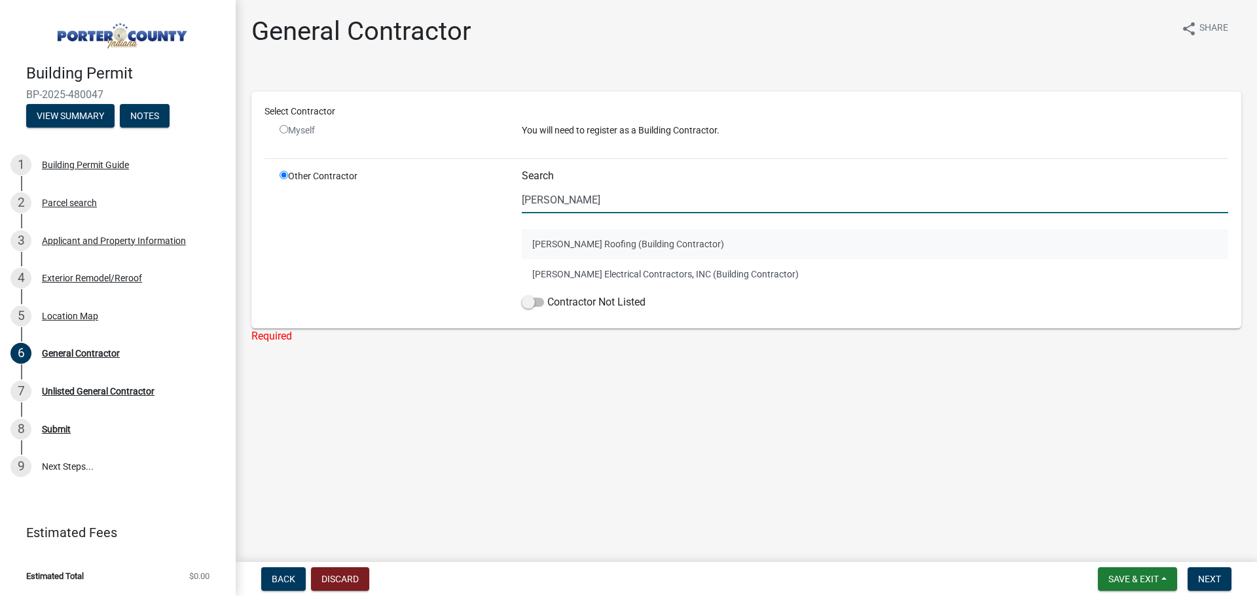
type input "[PERSON_NAME]"
click at [569, 247] on button "[PERSON_NAME] Roofing (Building Contractor)" at bounding box center [875, 244] width 706 height 30
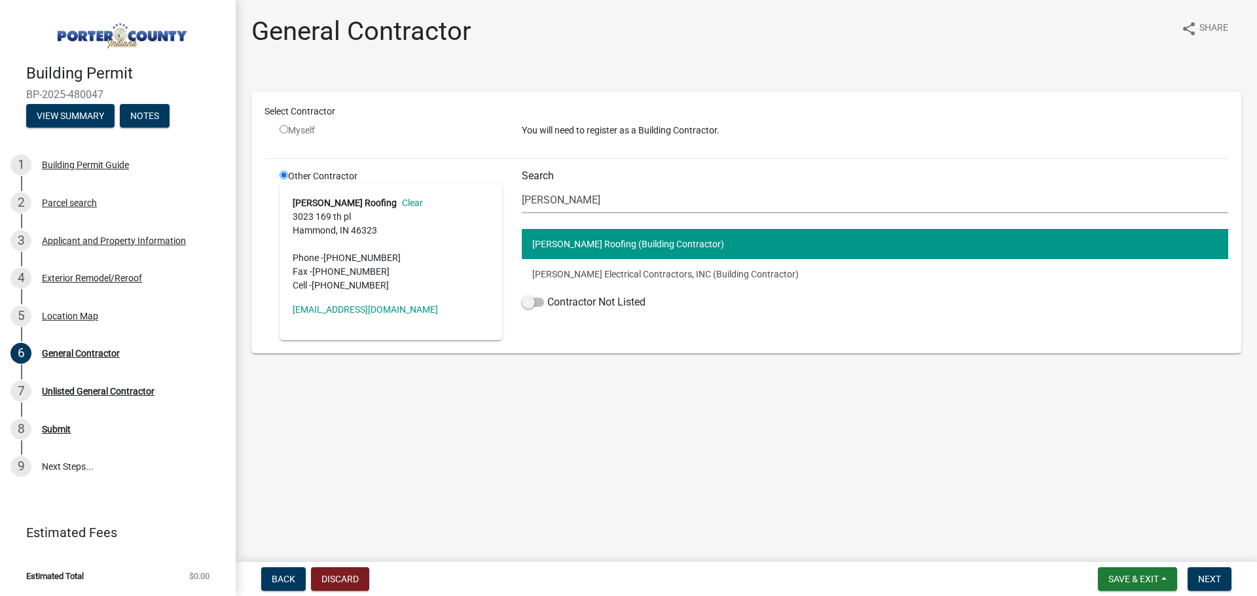
click at [1204, 566] on nav "Back Discard Save & Exit Save Save & Exit Next" at bounding box center [746, 579] width 1021 height 34
click at [1204, 577] on span "Next" at bounding box center [1209, 579] width 23 height 10
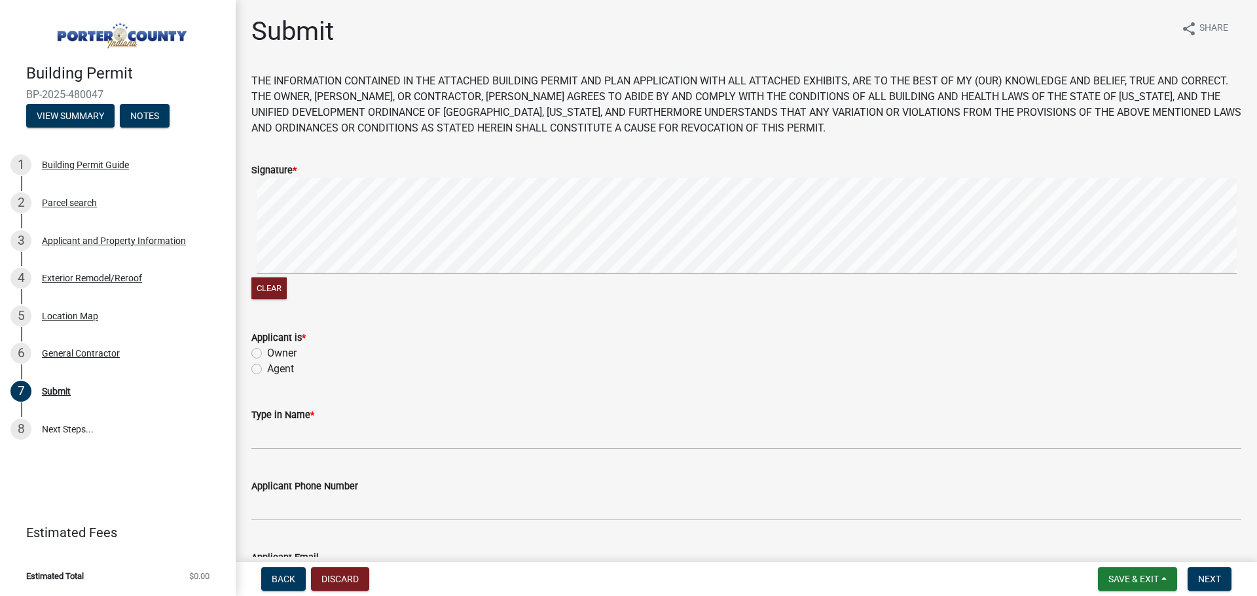
click at [280, 353] on label "Owner" at bounding box center [281, 354] width 29 height 16
click at [276, 353] on input "Owner" at bounding box center [271, 350] width 9 height 9
radio input "true"
click at [281, 367] on label "Agent" at bounding box center [280, 369] width 27 height 16
click at [276, 367] on input "Agent" at bounding box center [271, 365] width 9 height 9
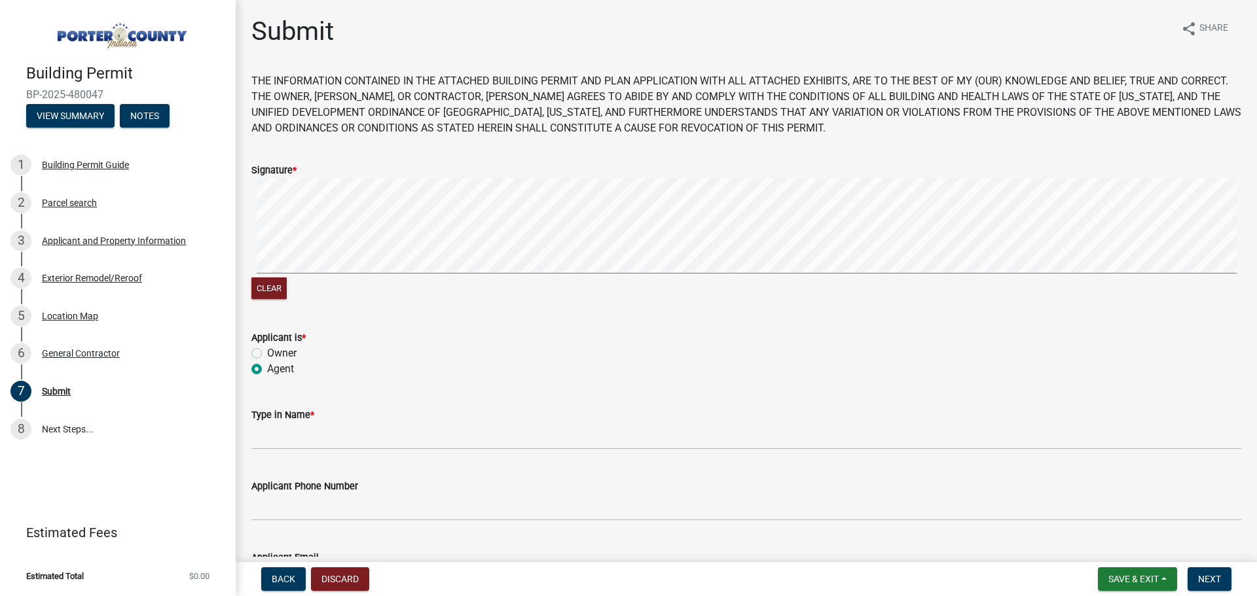
radio input "true"
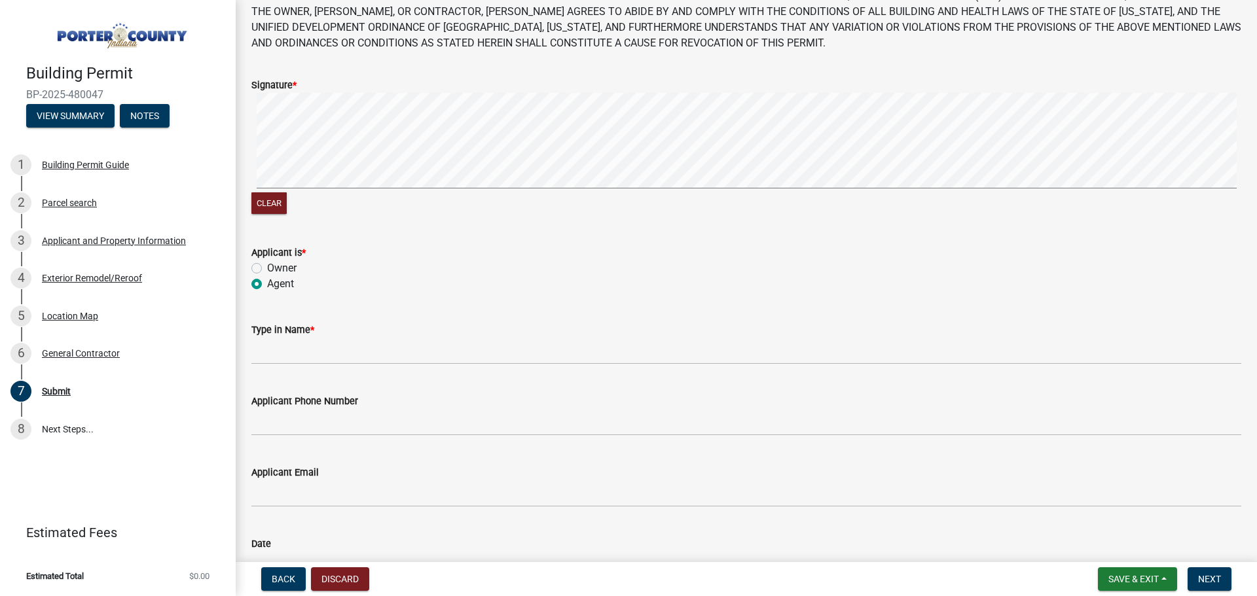
scroll to position [178, 0]
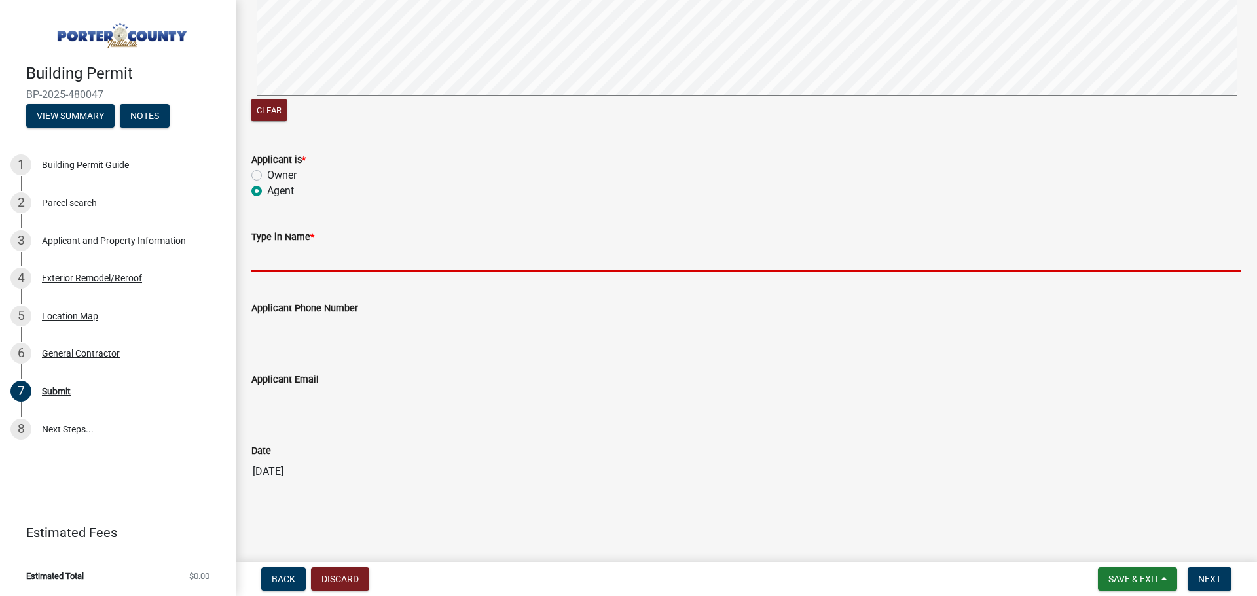
click at [292, 264] on input "Type in Name *" at bounding box center [746, 258] width 990 height 27
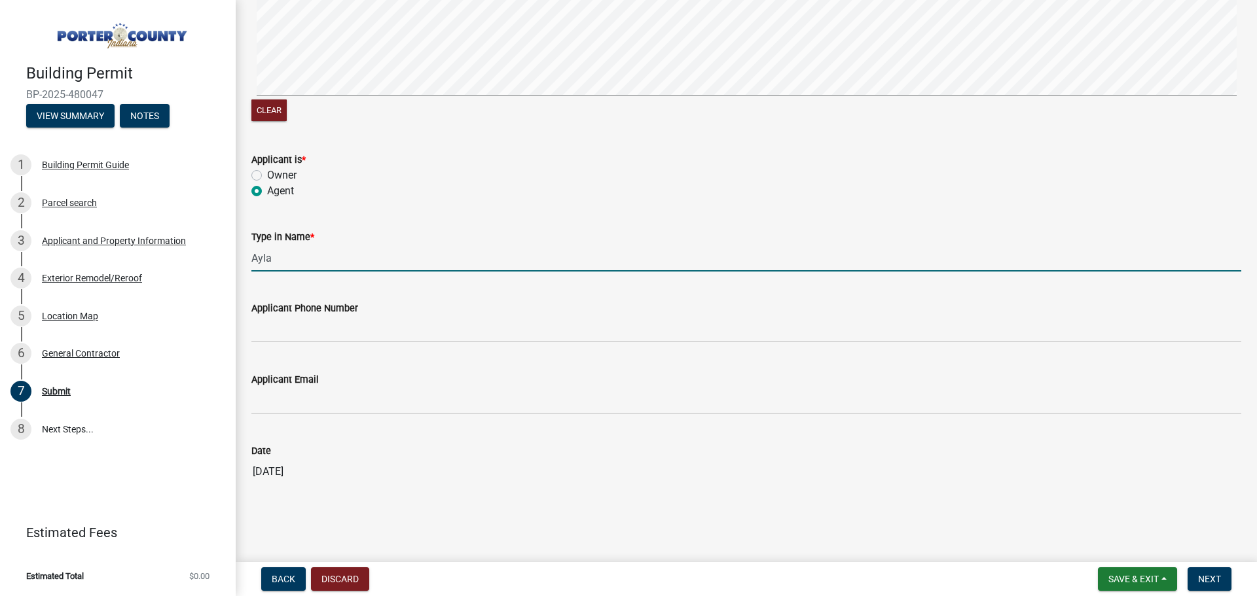
type input "[PERSON_NAME]"
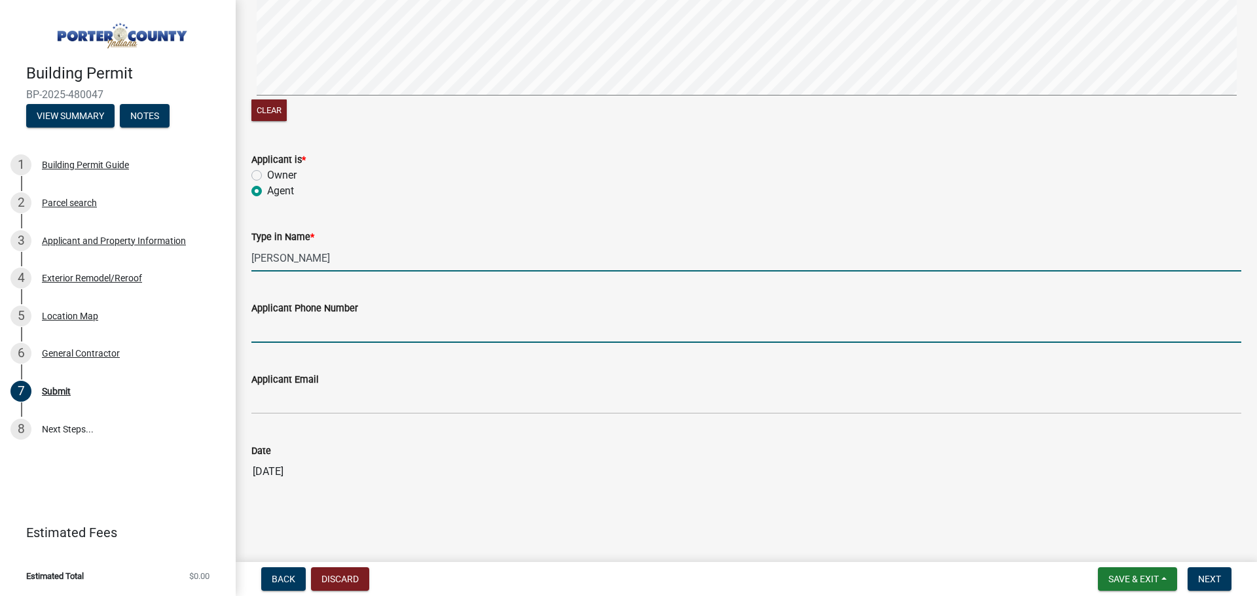
type input "6302425408"
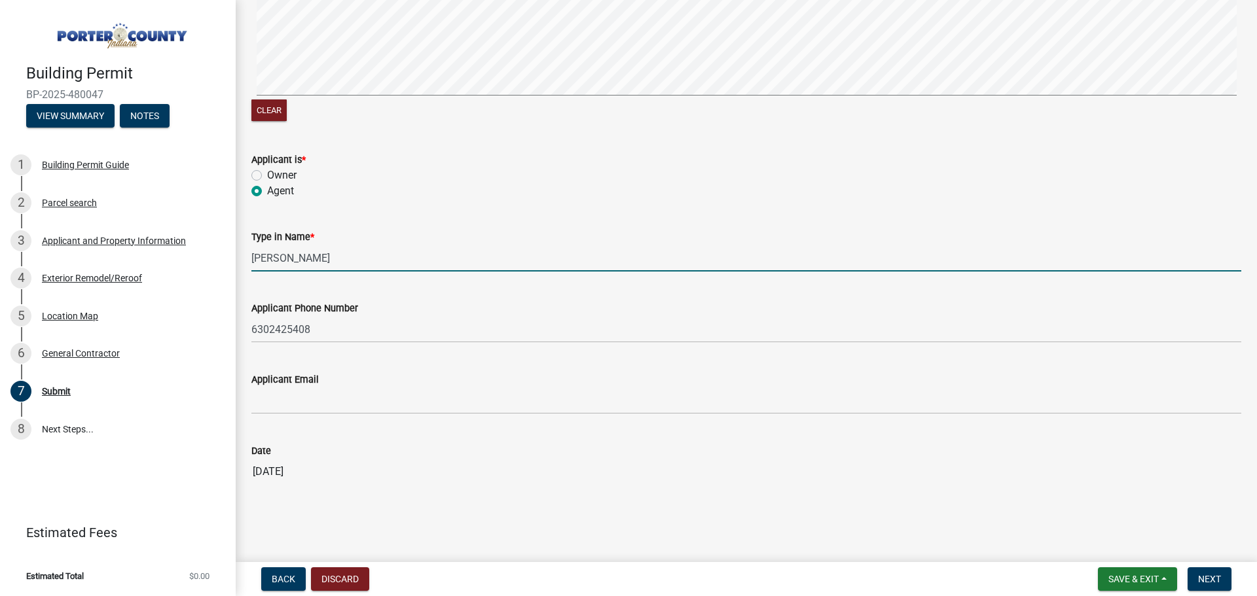
type input "[EMAIL_ADDRESS][DOMAIN_NAME]"
click at [1219, 583] on span "Next" at bounding box center [1209, 579] width 23 height 10
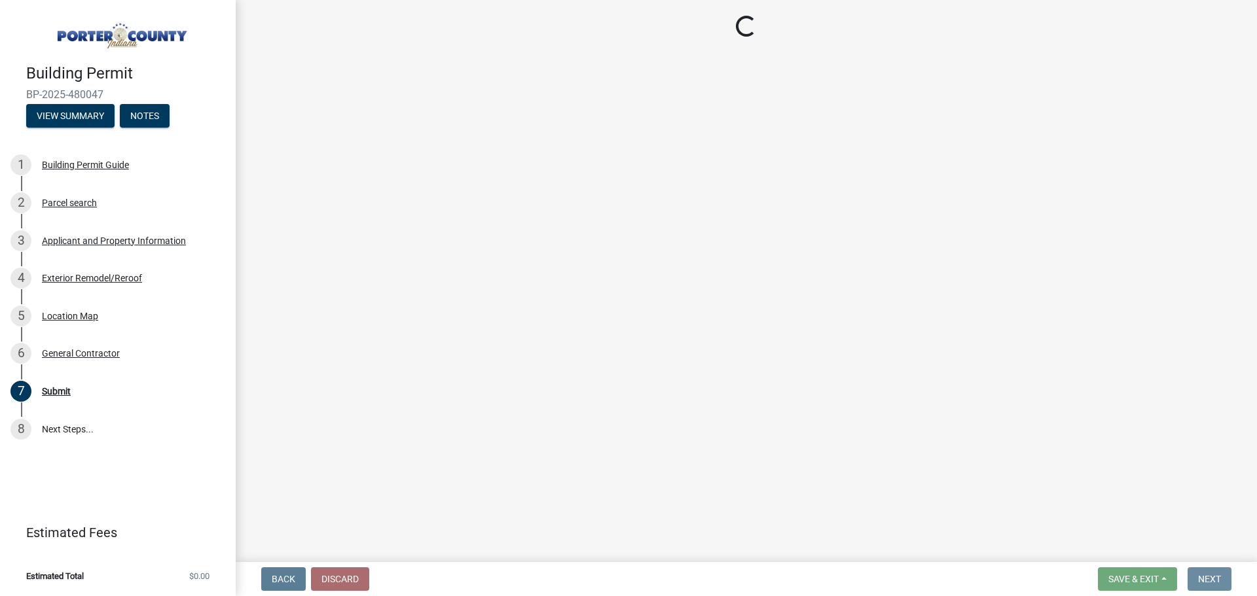
scroll to position [0, 0]
